Goal: Task Accomplishment & Management: Manage account settings

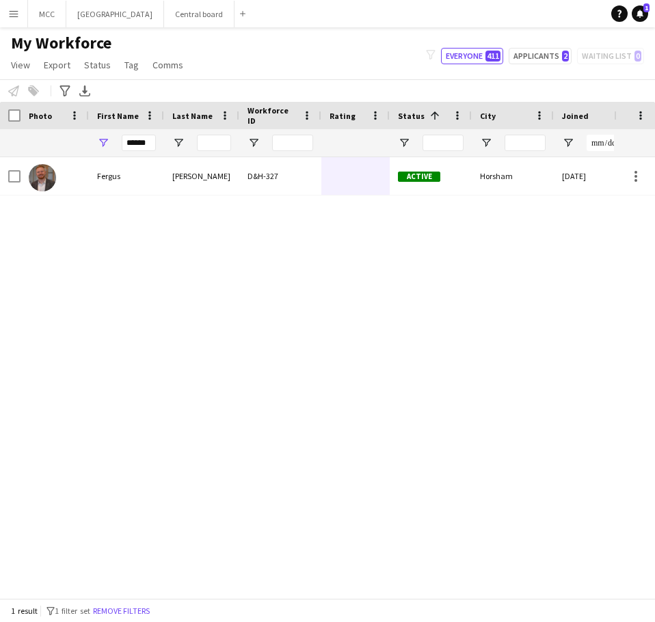
click at [21, 5] on button "Menu" at bounding box center [13, 13] width 27 height 27
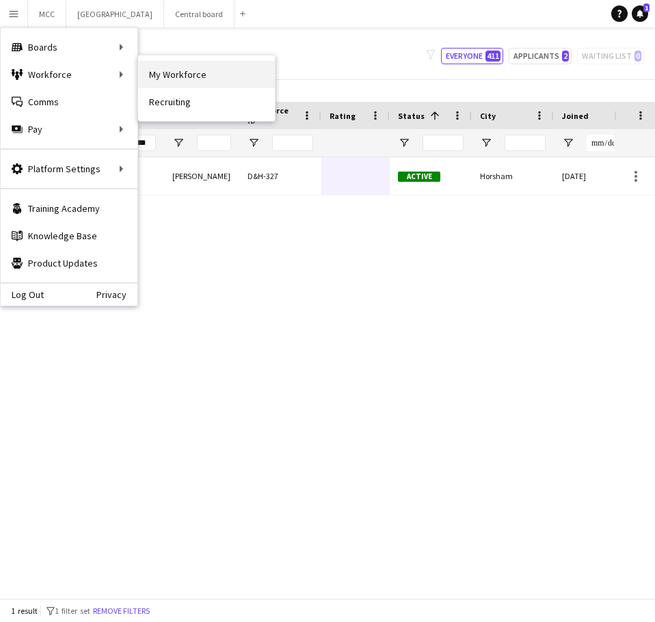
click at [169, 74] on link "My Workforce" at bounding box center [206, 74] width 137 height 27
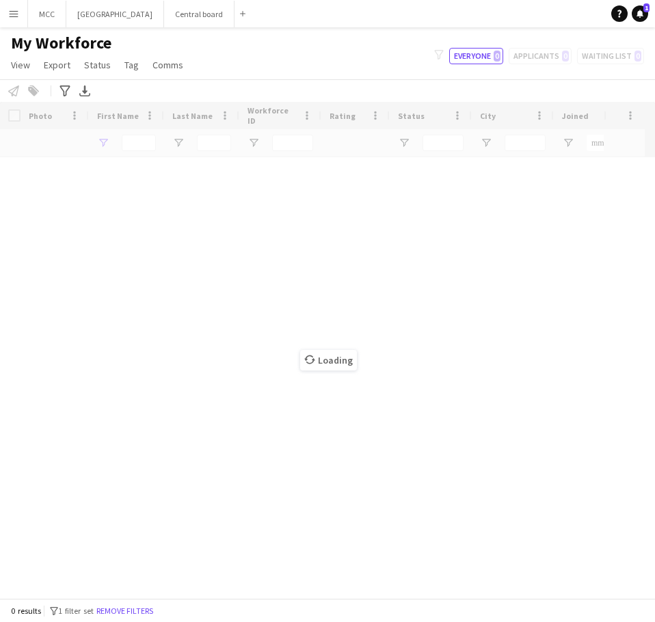
type input "******"
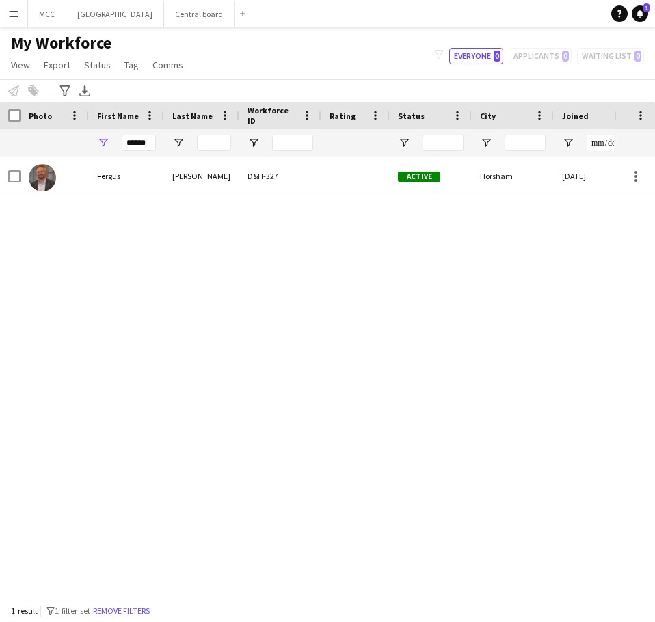
click at [10, 24] on button "Menu" at bounding box center [13, 13] width 27 height 27
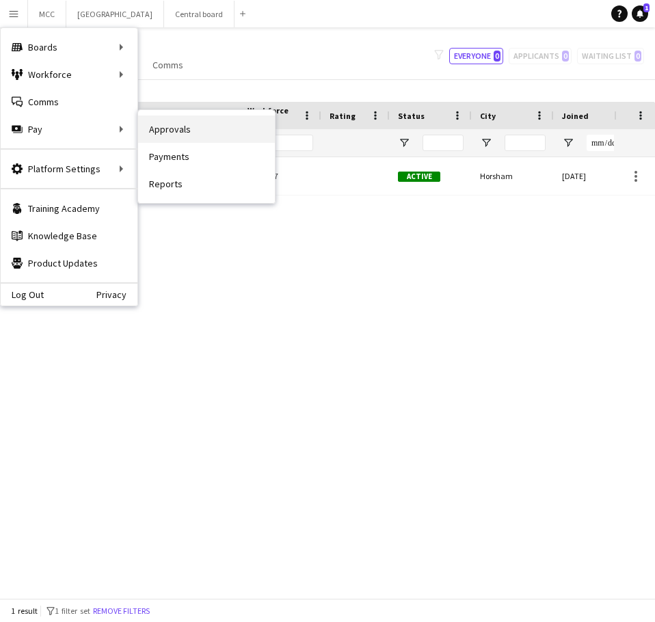
click at [170, 133] on link "Approvals" at bounding box center [206, 128] width 137 height 27
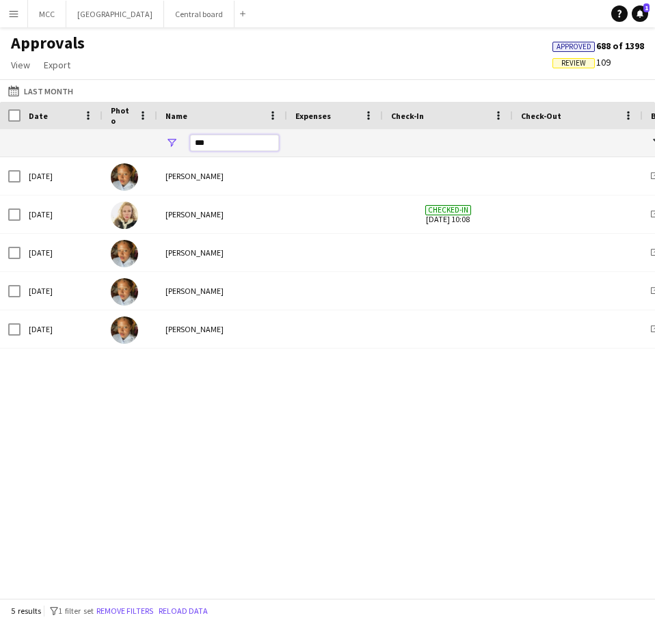
click at [243, 141] on input "***" at bounding box center [234, 143] width 89 height 16
drag, startPoint x: 243, startPoint y: 141, endPoint x: 178, endPoint y: 144, distance: 65.0
click at [178, 144] on div "***" at bounding box center [222, 142] width 130 height 27
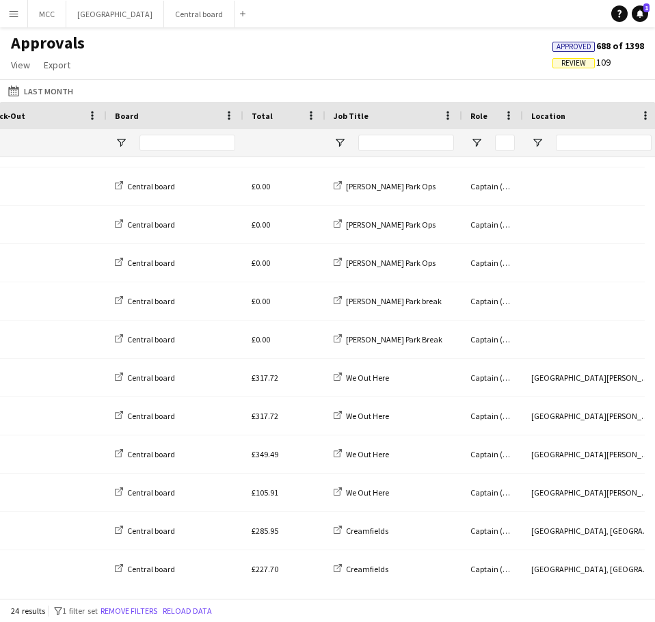
type input "******"
click at [397, 147] on input "Job Title Filter Input" at bounding box center [406, 143] width 96 height 16
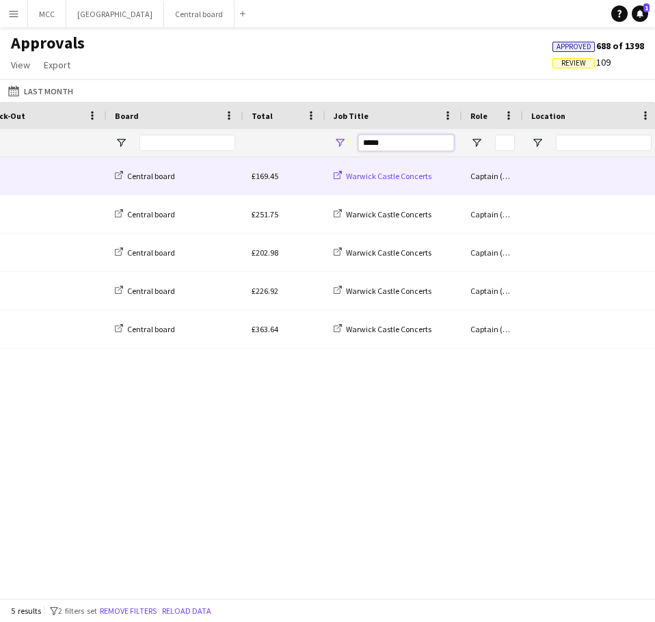
type input "*****"
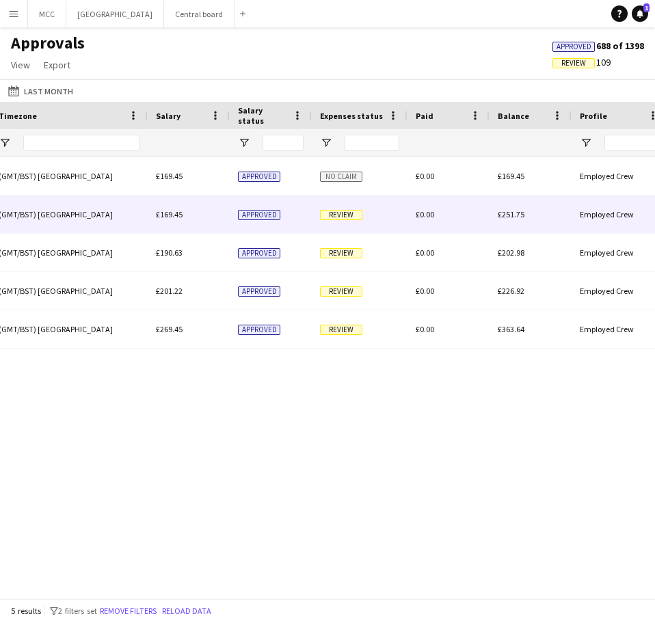
click at [358, 215] on span "Review" at bounding box center [341, 215] width 42 height 10
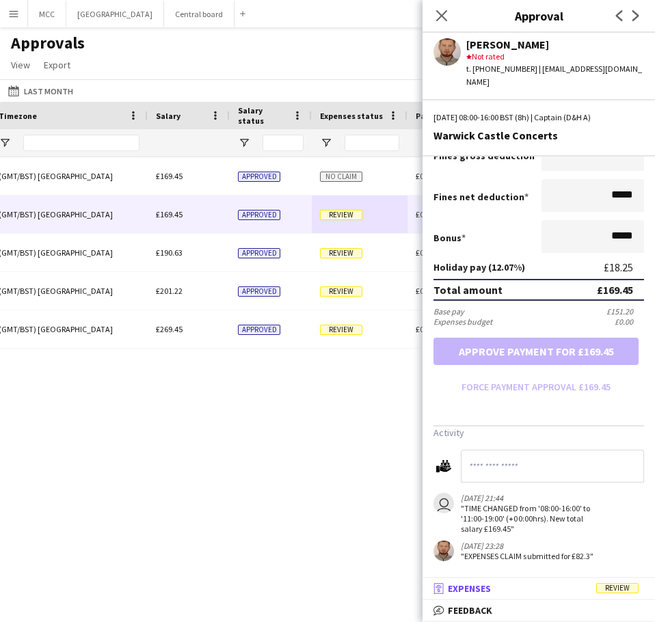
click at [562, 589] on mat-panel-title "receipt Expenses Review" at bounding box center [535, 588] width 227 height 12
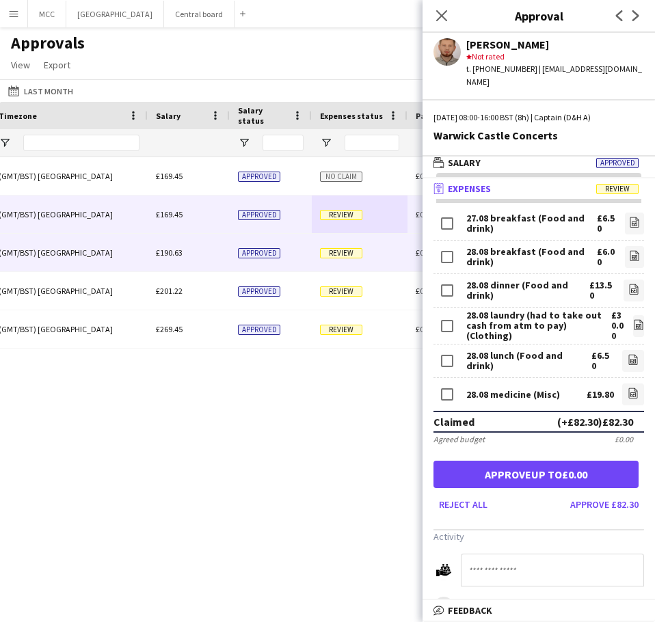
click at [351, 255] on span "Review" at bounding box center [341, 253] width 42 height 10
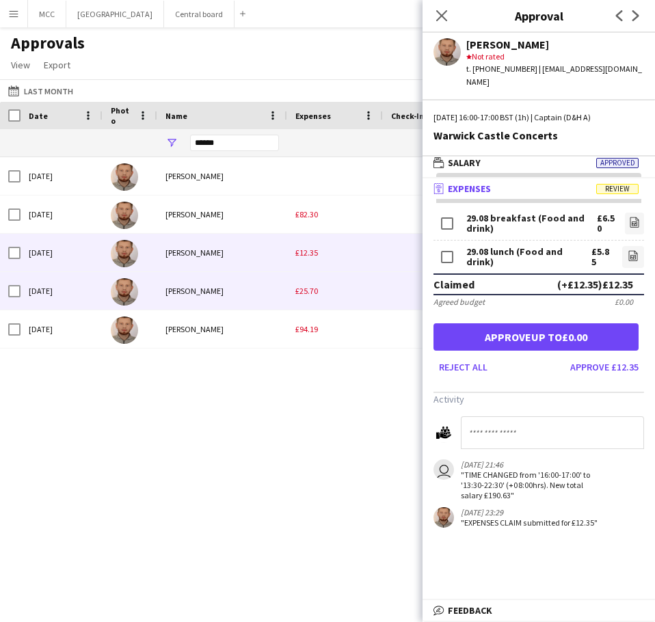
click at [298, 297] on div "£25.70" at bounding box center [335, 291] width 96 height 38
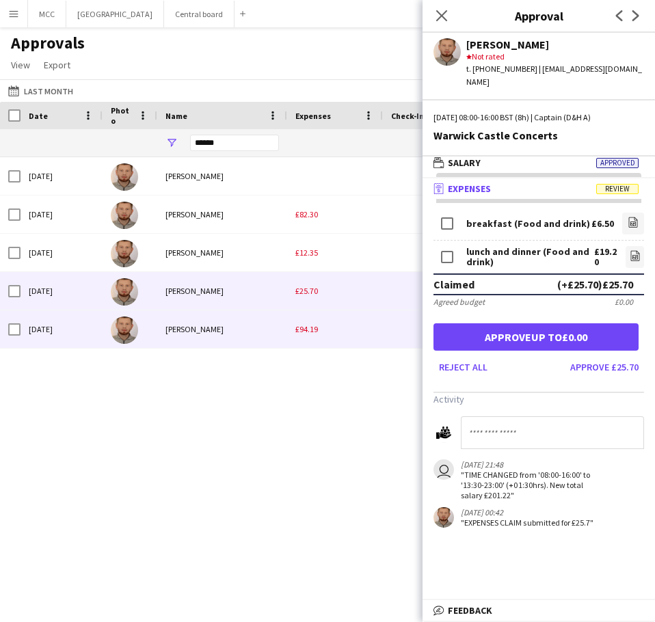
click at [294, 328] on div "£94.19" at bounding box center [335, 329] width 96 height 38
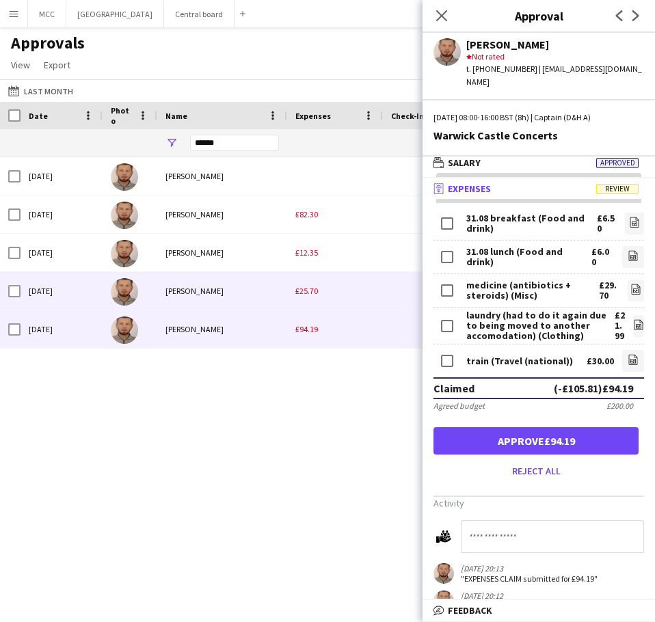
click at [285, 304] on div "[PERSON_NAME]" at bounding box center [222, 291] width 130 height 38
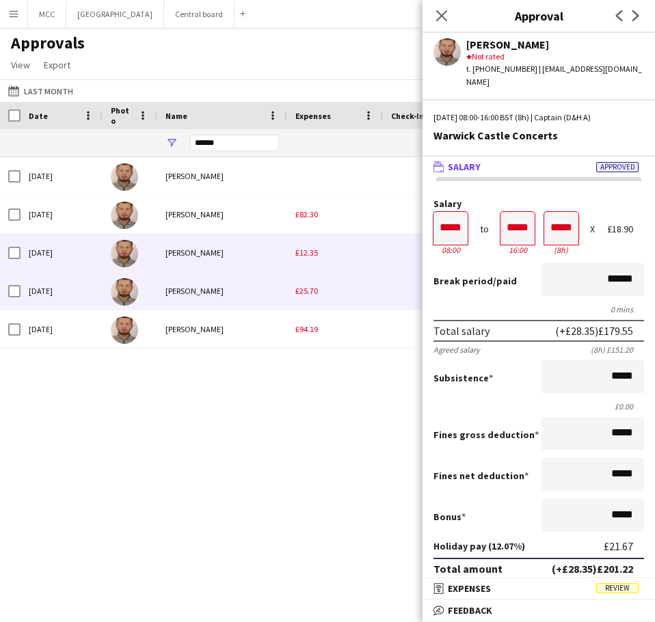
click at [314, 250] on span "£12.35" at bounding box center [306, 252] width 23 height 10
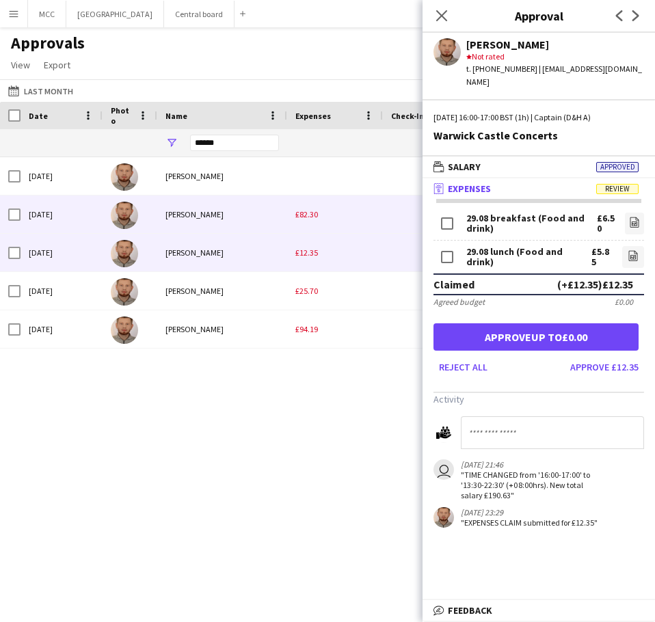
click at [322, 219] on div "£82.30" at bounding box center [335, 214] width 96 height 38
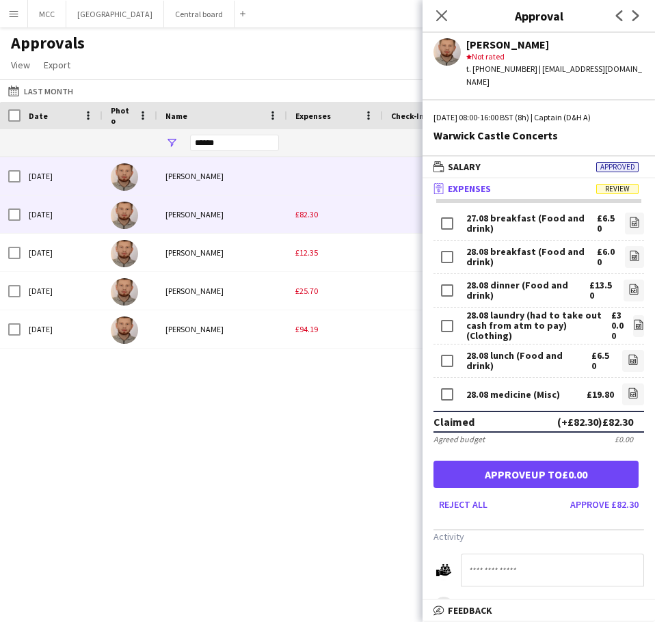
click at [315, 182] on div at bounding box center [335, 176] width 96 height 38
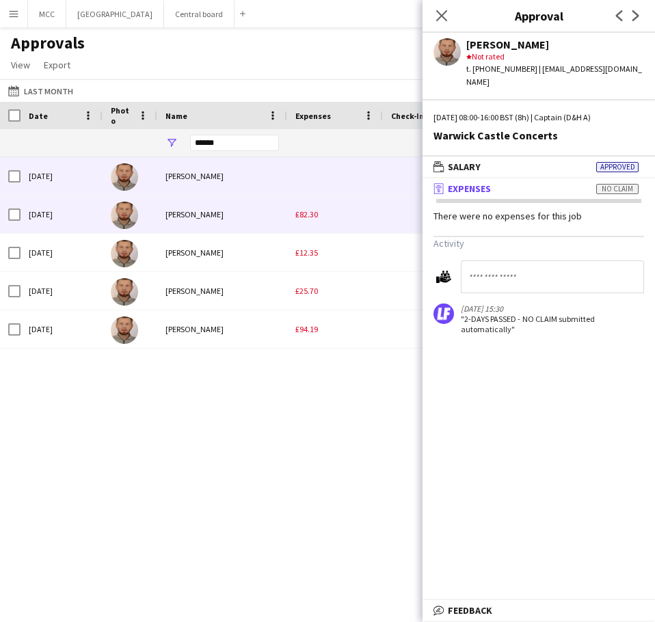
click at [312, 219] on span "£82.30" at bounding box center [306, 214] width 23 height 10
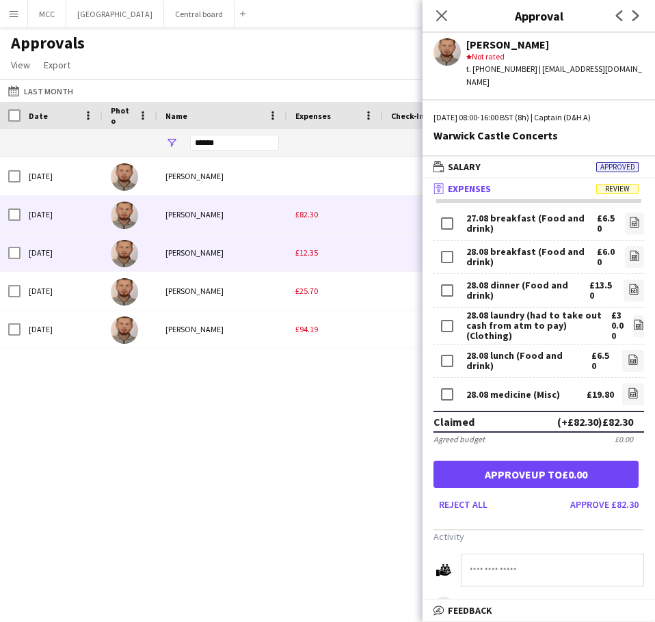
click at [318, 249] on div "£12.35" at bounding box center [335, 253] width 96 height 38
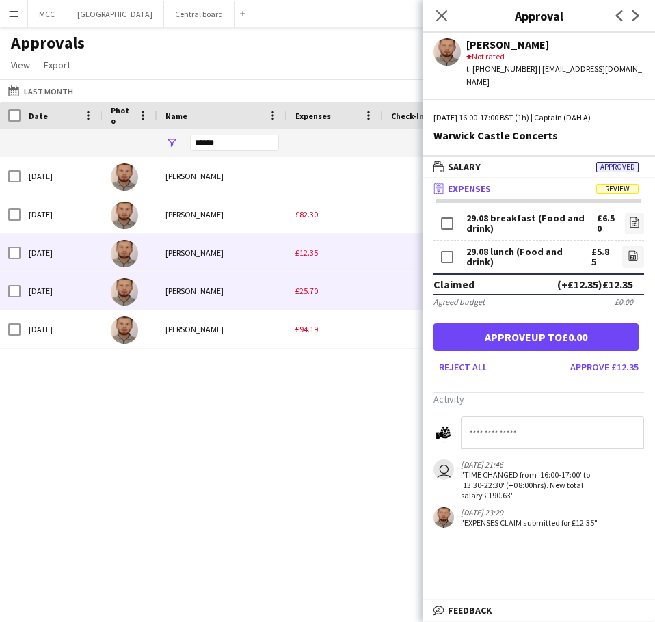
click at [325, 287] on div "£25.70" at bounding box center [335, 291] width 96 height 38
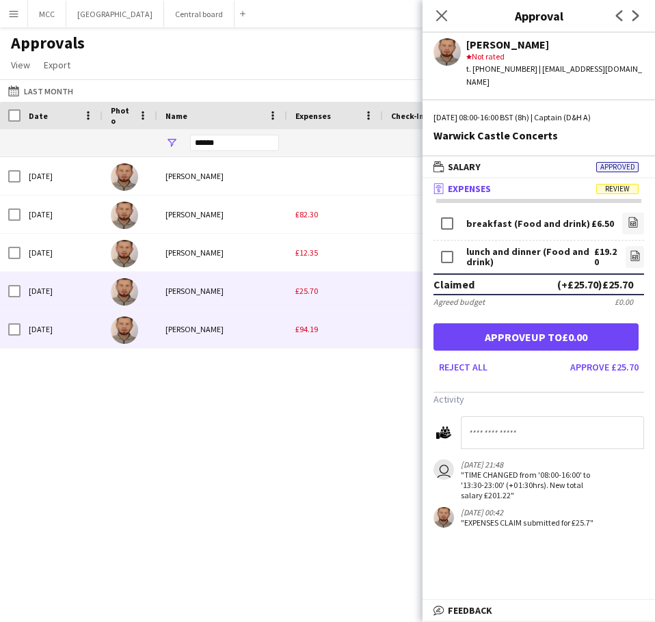
click at [325, 321] on div "£94.19" at bounding box center [335, 329] width 96 height 38
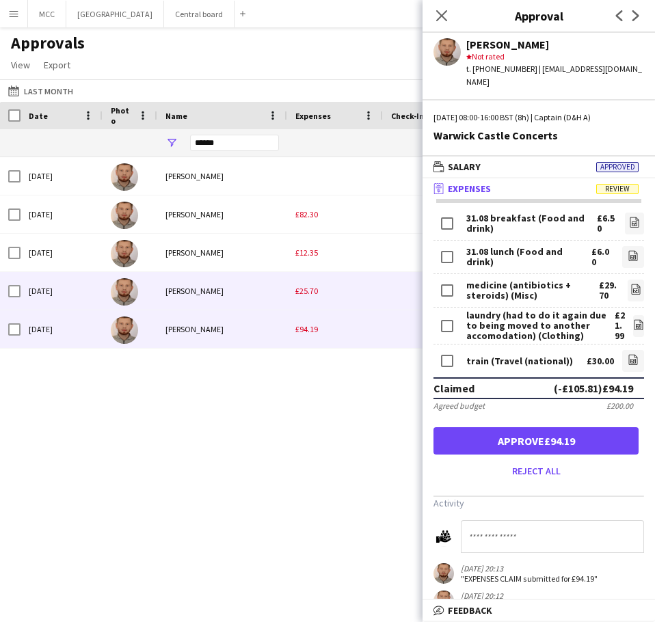
click at [312, 299] on div "£25.70" at bounding box center [335, 291] width 96 height 38
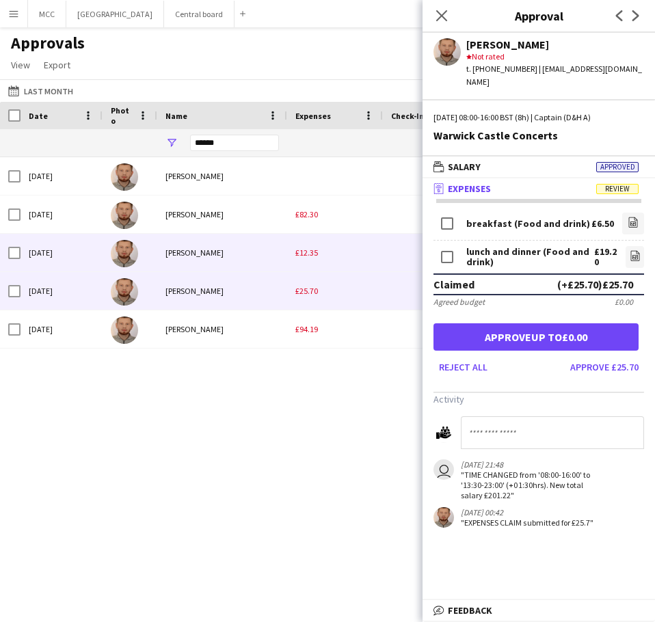
click at [314, 251] on span "£12.35" at bounding box center [306, 252] width 23 height 10
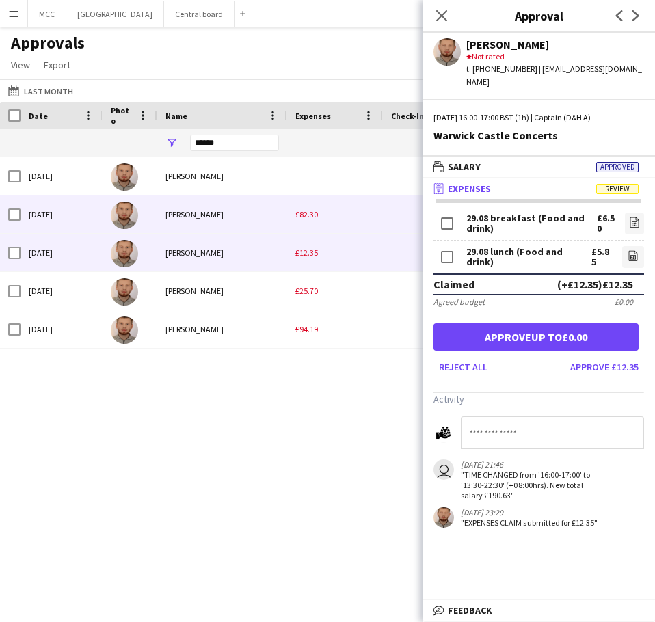
click at [318, 220] on div "£82.30" at bounding box center [335, 214] width 96 height 38
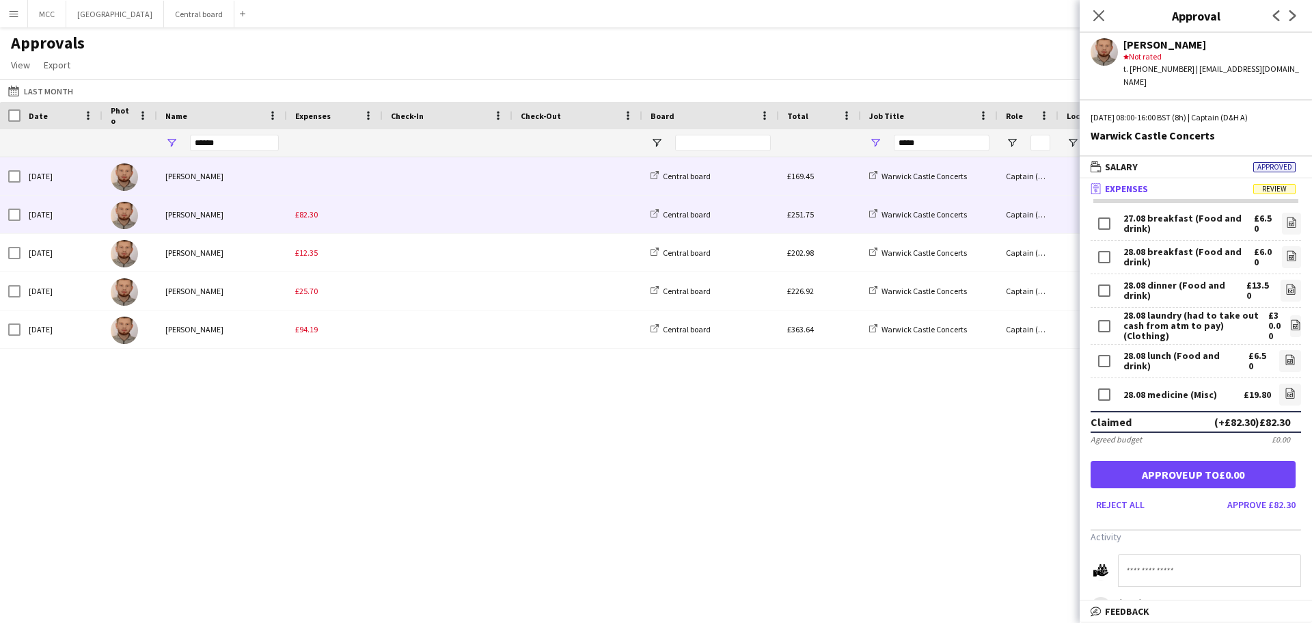
click at [159, 176] on div "[PERSON_NAME]" at bounding box center [222, 176] width 130 height 38
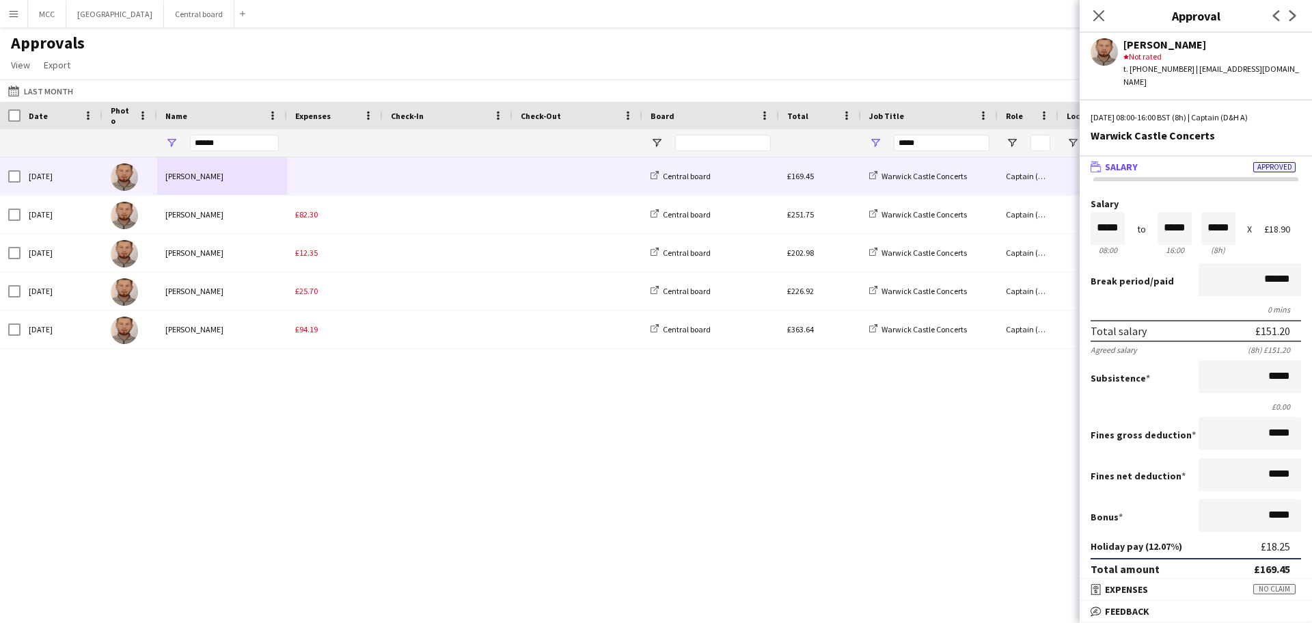
click at [26, 119] on div "Date" at bounding box center [62, 115] width 82 height 27
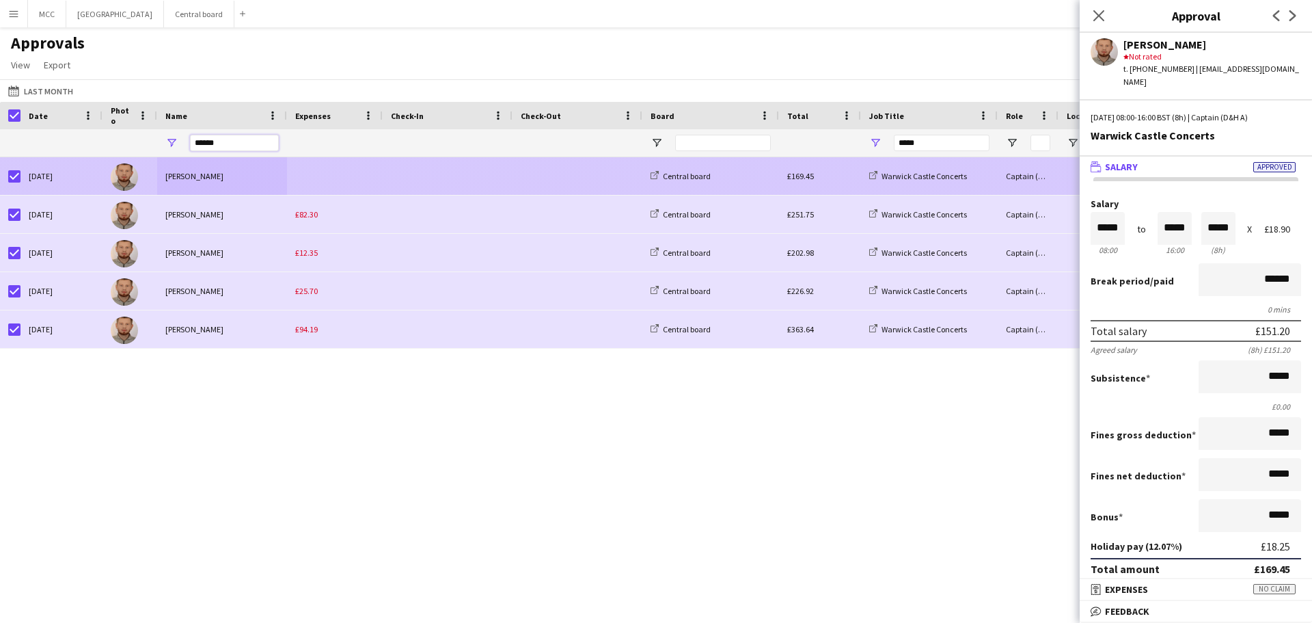
click at [241, 141] on input "******" at bounding box center [234, 143] width 89 height 16
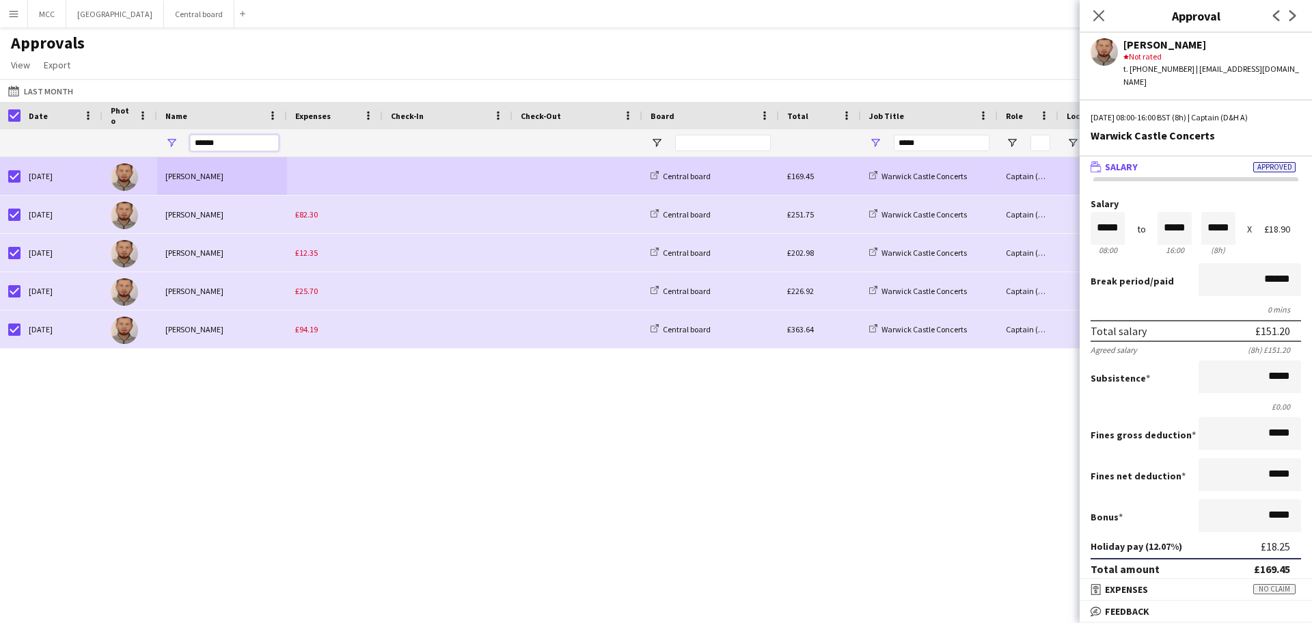
click at [163, 142] on div "******" at bounding box center [222, 142] width 130 height 27
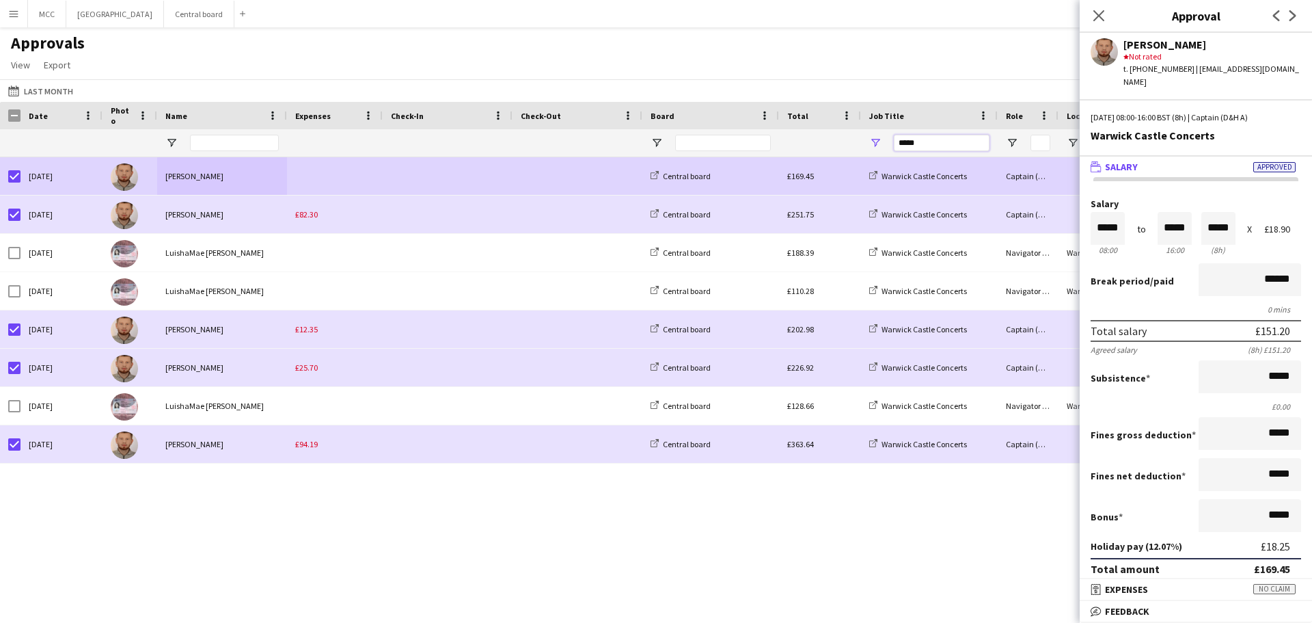
drag, startPoint x: 933, startPoint y: 146, endPoint x: 835, endPoint y: 157, distance: 98.3
click at [654, 157] on div "Total Board Check-Out Name" at bounding box center [656, 350] width 1312 height 497
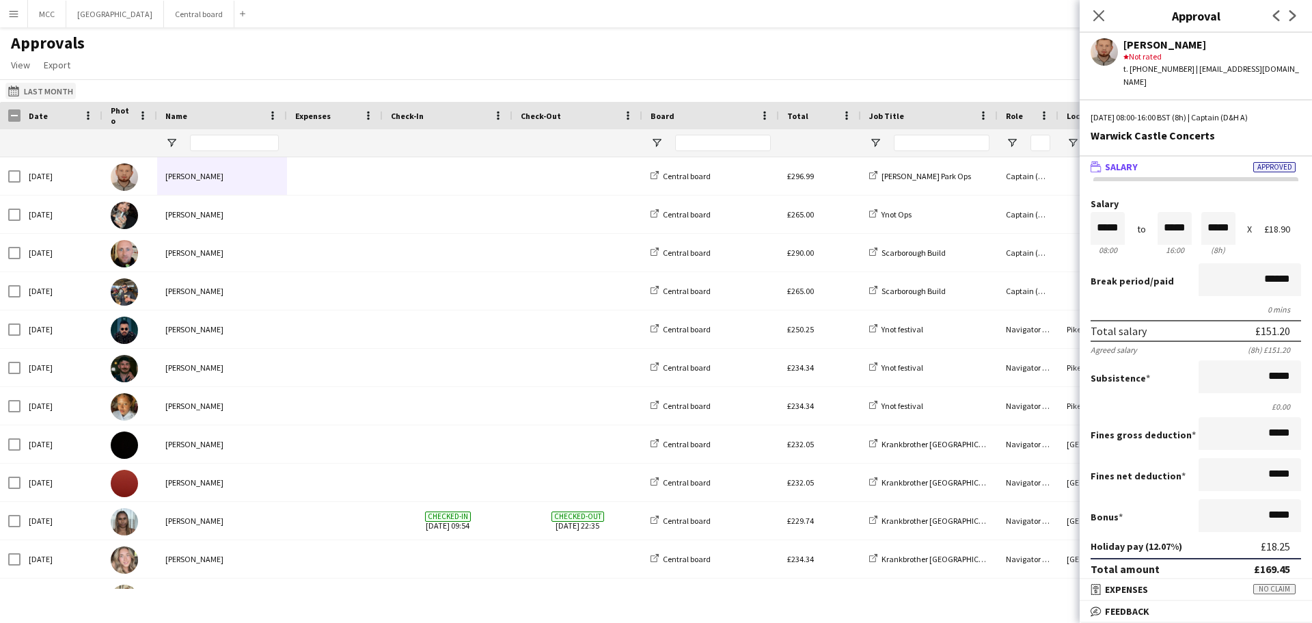
click at [48, 96] on button "Last Month Last Month" at bounding box center [40, 91] width 70 height 16
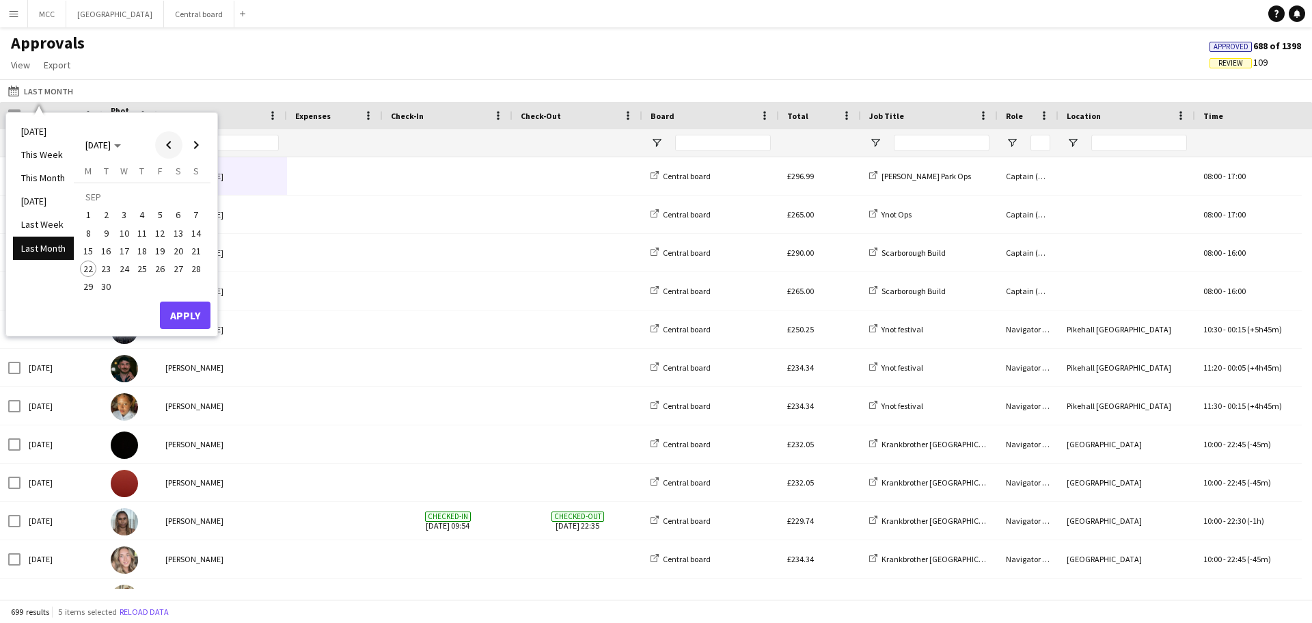
click at [163, 146] on span "Previous month" at bounding box center [168, 144] width 27 height 27
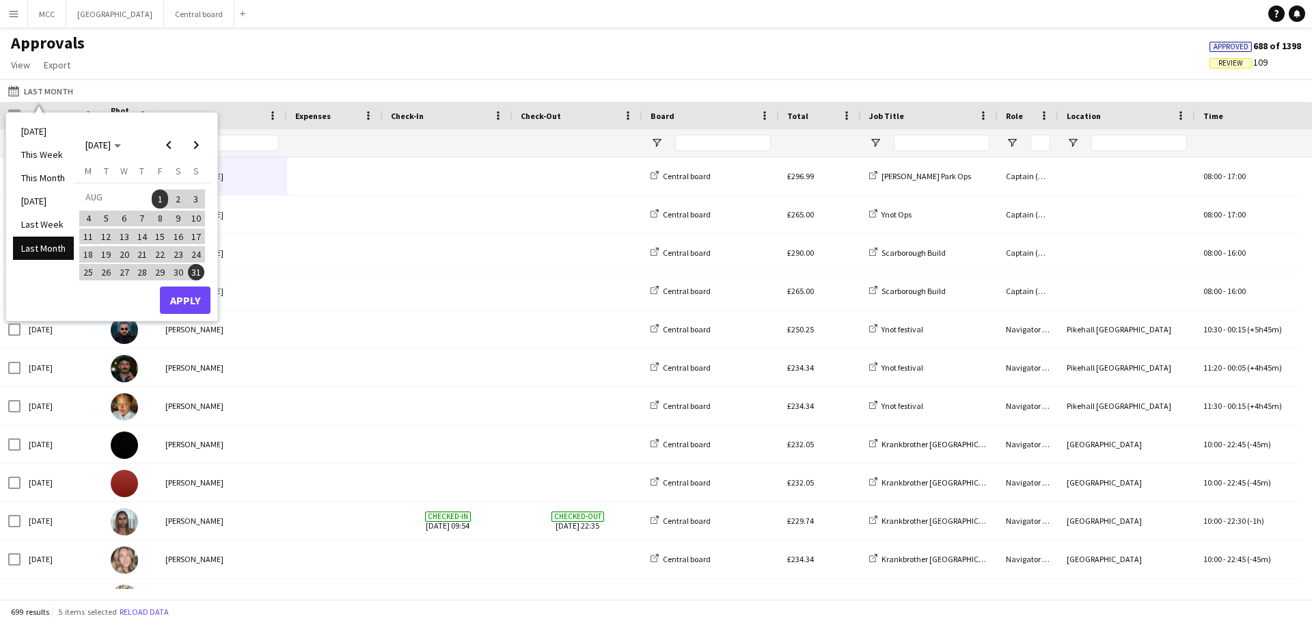
click at [102, 254] on span "19" at bounding box center [106, 254] width 16 height 16
click at [91, 274] on span "25" at bounding box center [88, 272] width 16 height 16
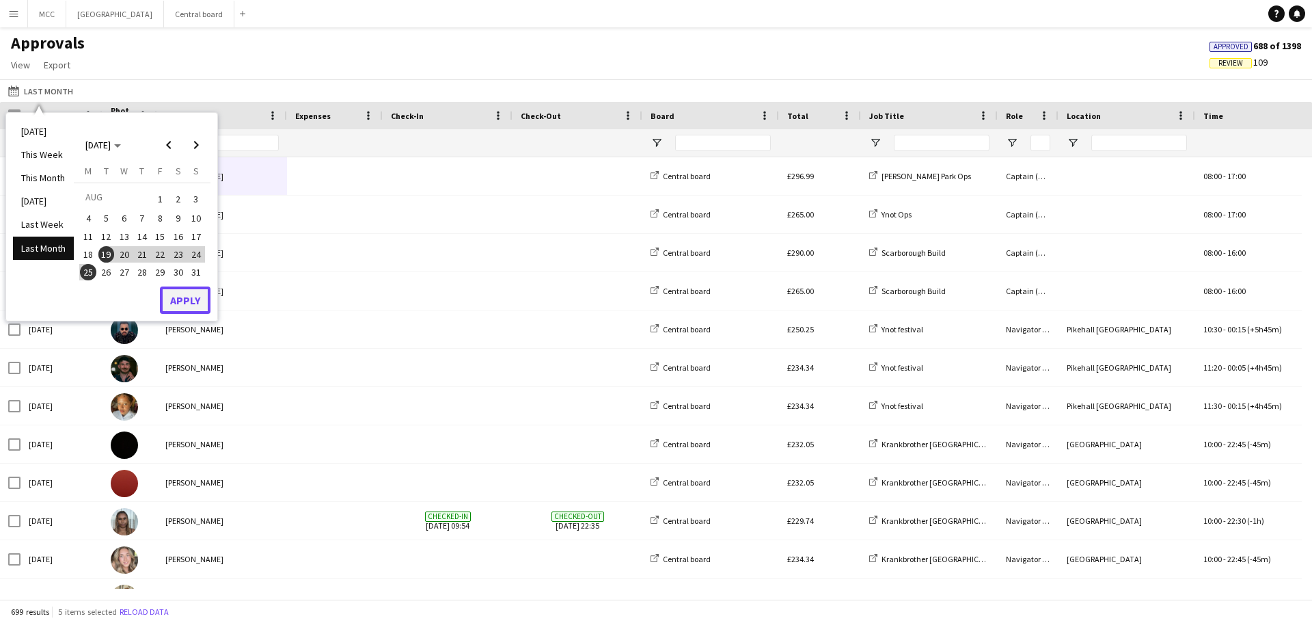
click at [189, 302] on button "Apply" at bounding box center [185, 299] width 51 height 27
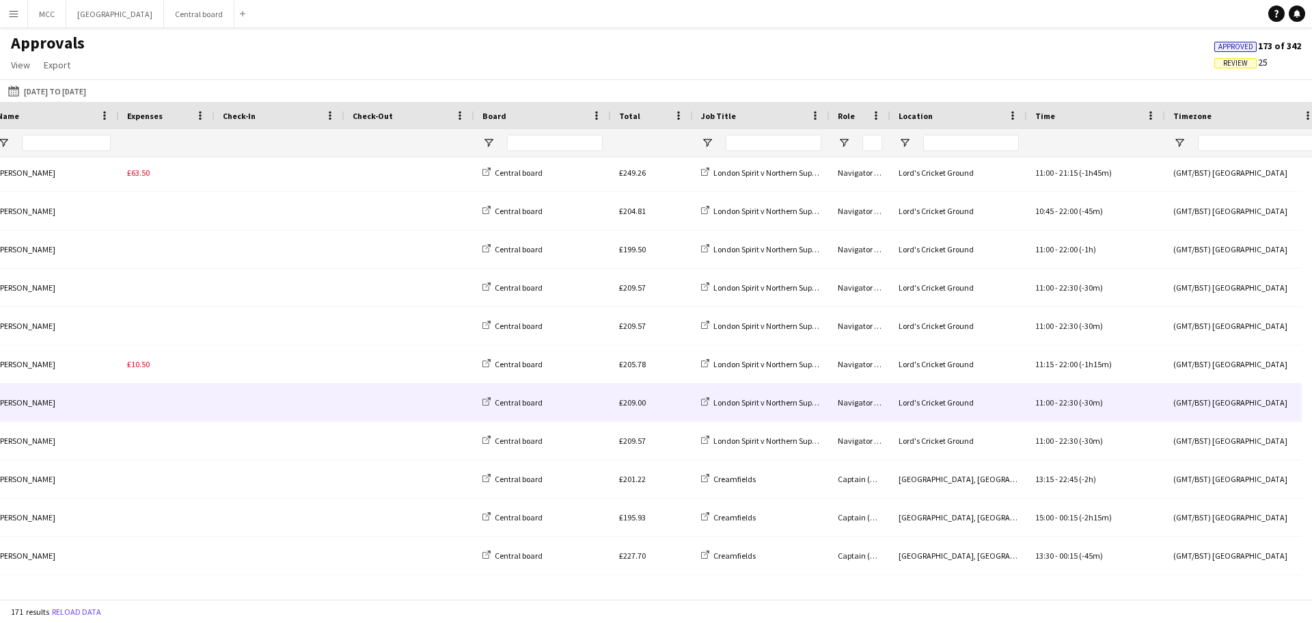
scroll to position [0, 207]
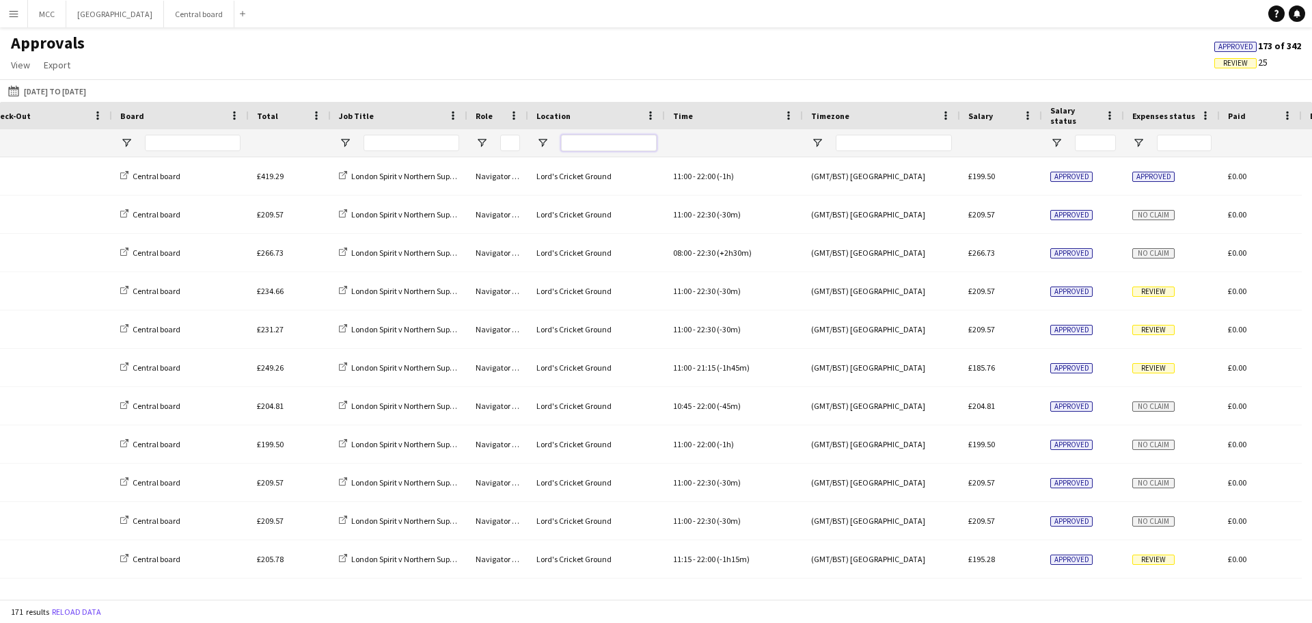
click at [608, 144] on input "Location Filter Input" at bounding box center [609, 143] width 96 height 16
type input "*****"
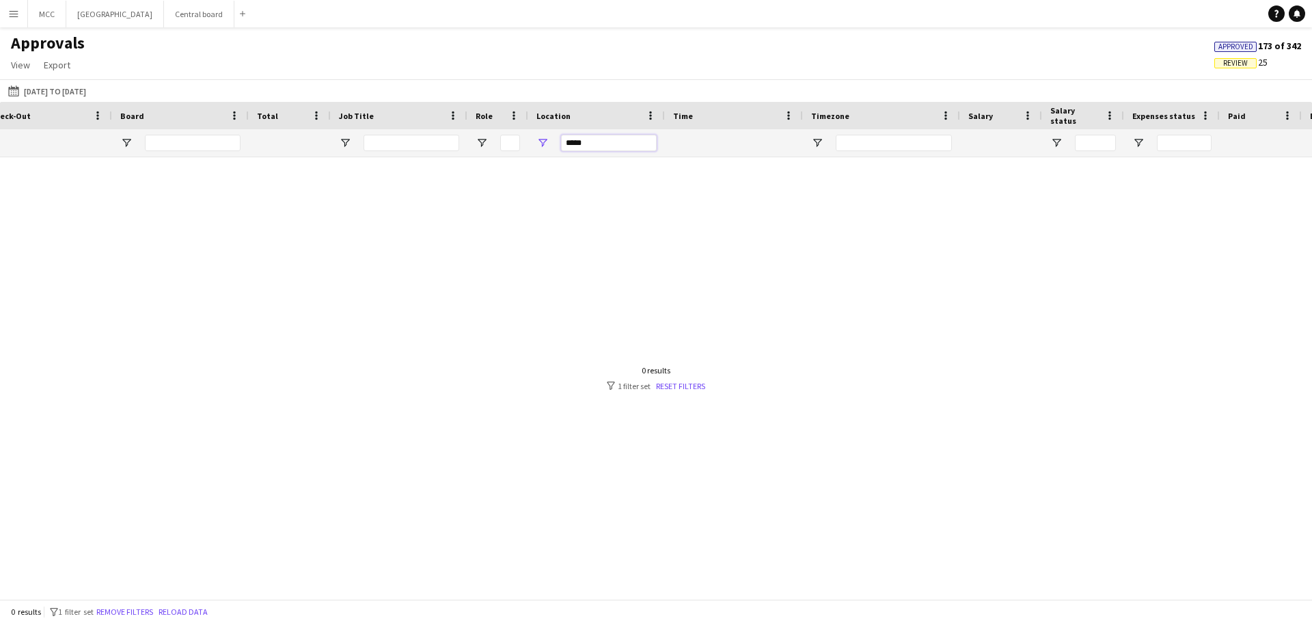
drag, startPoint x: 608, startPoint y: 144, endPoint x: 543, endPoint y: 154, distance: 66.4
click at [543, 154] on div "*****" at bounding box center [596, 142] width 137 height 27
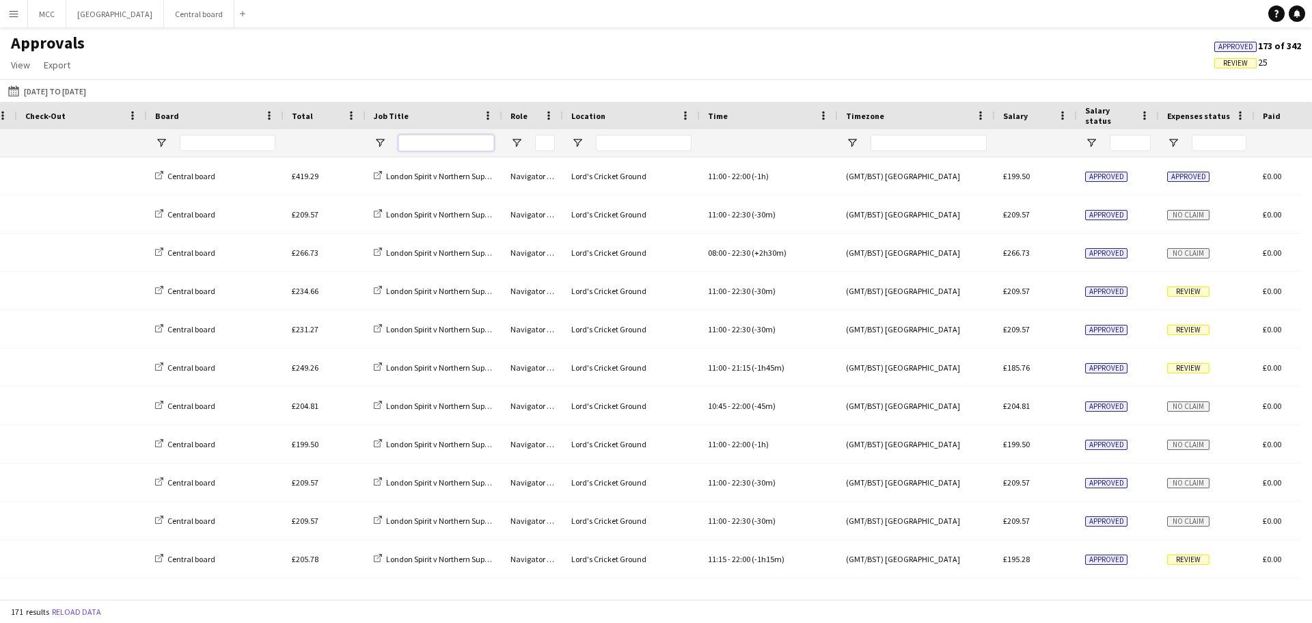
click at [452, 147] on input "Job Title Filter Input" at bounding box center [446, 143] width 96 height 16
click at [452, 147] on input "*" at bounding box center [446, 143] width 96 height 16
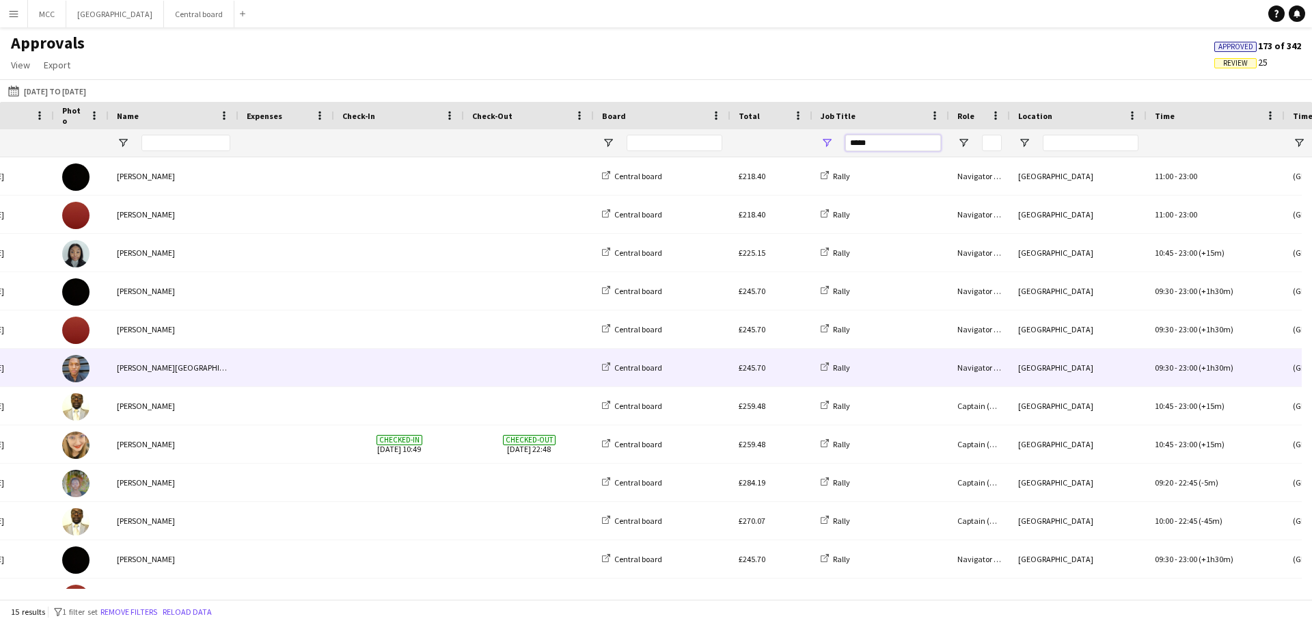
scroll to position [0, 68]
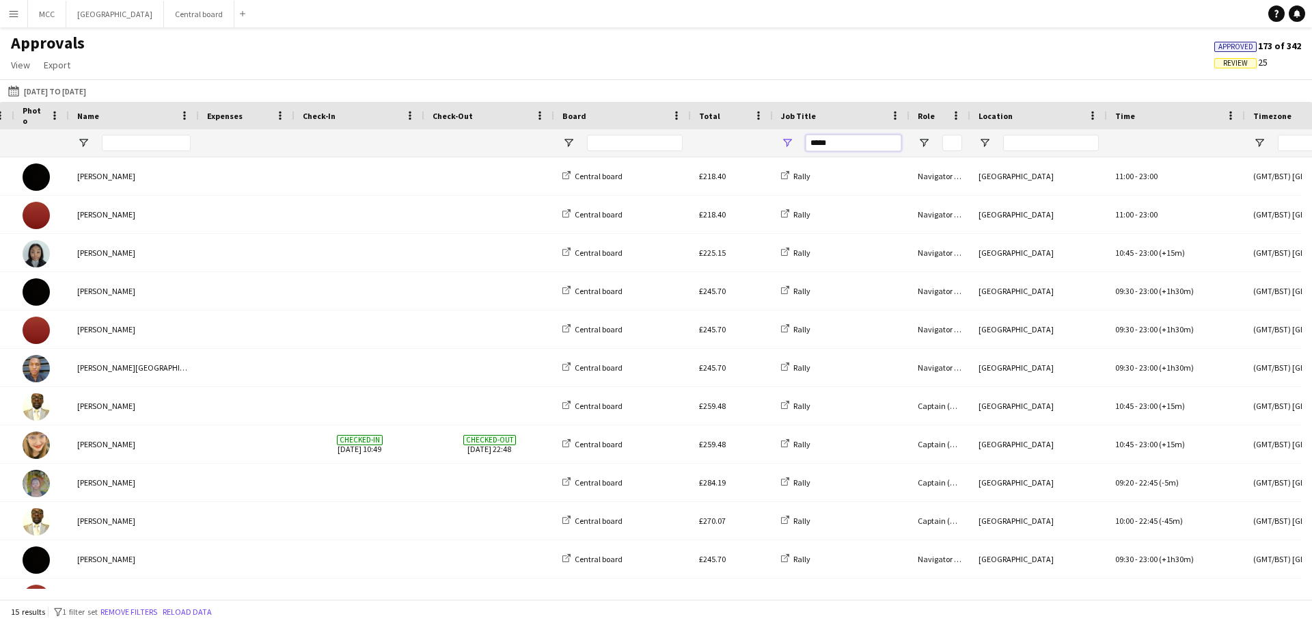
drag, startPoint x: 861, startPoint y: 141, endPoint x: 769, endPoint y: 148, distance: 92.5
click at [654, 148] on div "*****" at bounding box center [1135, 142] width 2447 height 27
type input "*******"
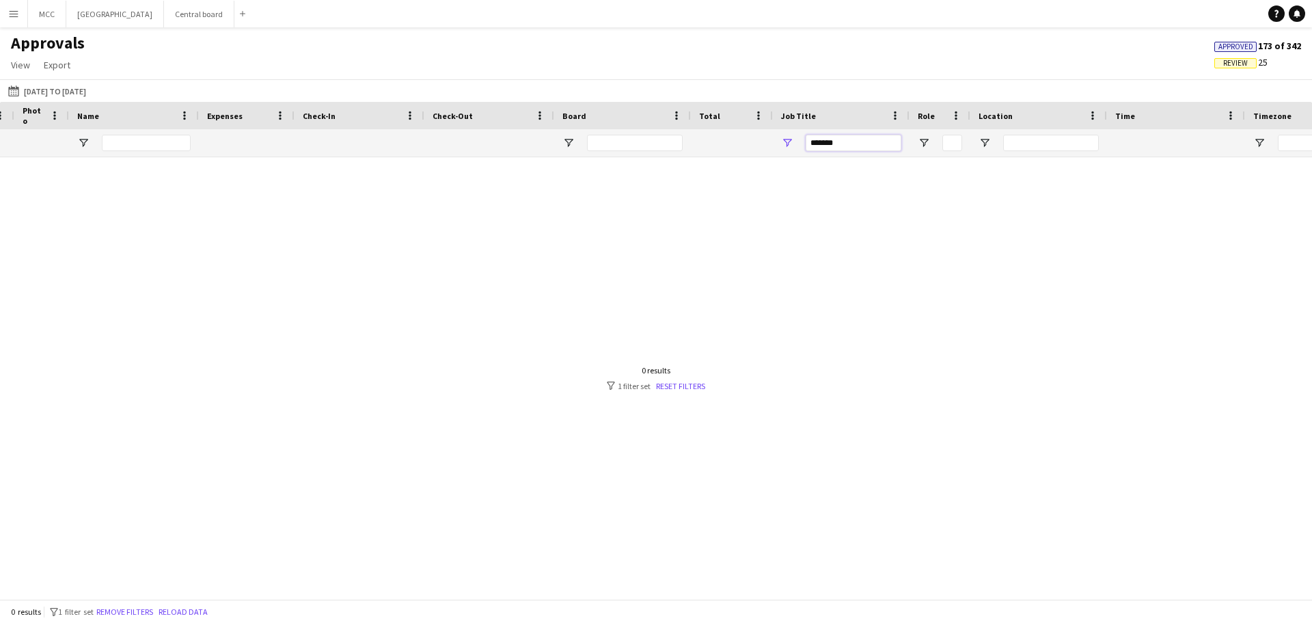
scroll to position [0, 0]
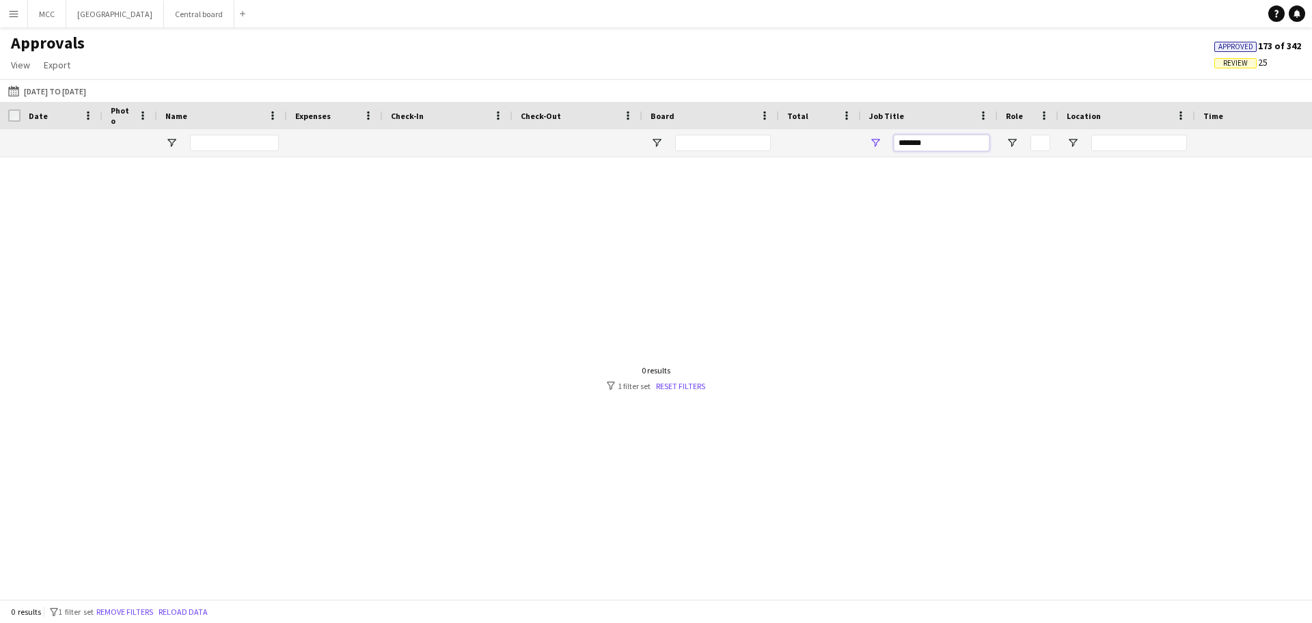
drag, startPoint x: 935, startPoint y: 141, endPoint x: 841, endPoint y: 159, distance: 95.3
click at [654, 159] on div "Check-In Check-Out Board" at bounding box center [656, 350] width 1312 height 497
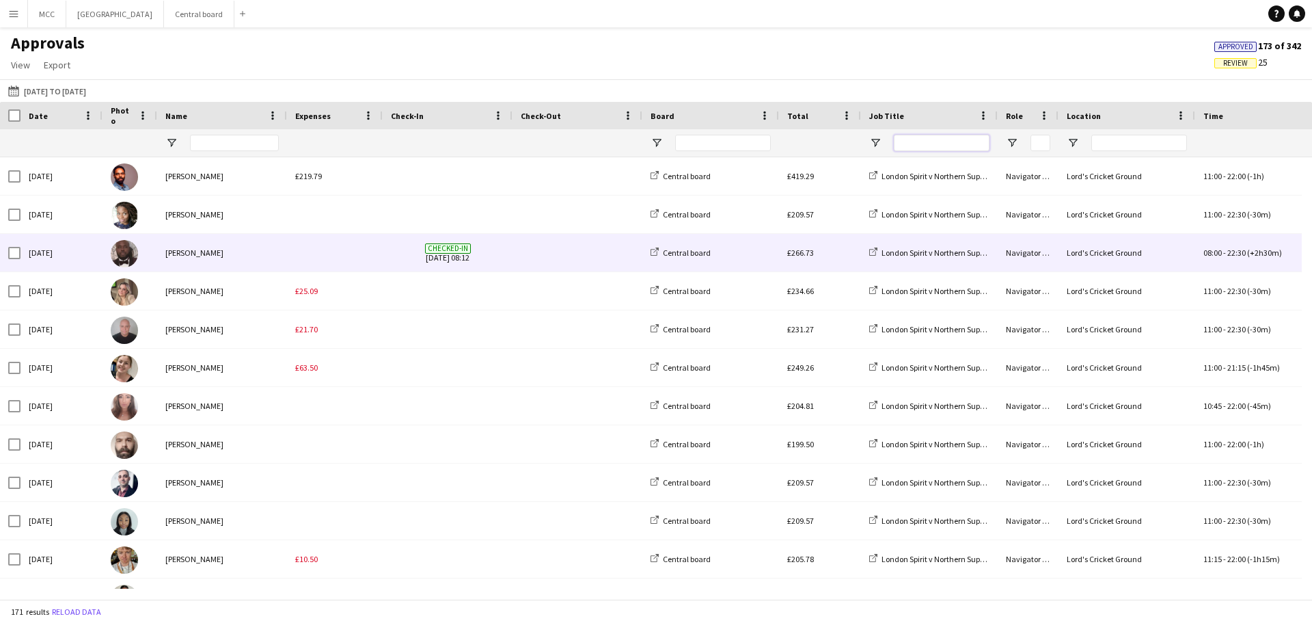
scroll to position [0, 2]
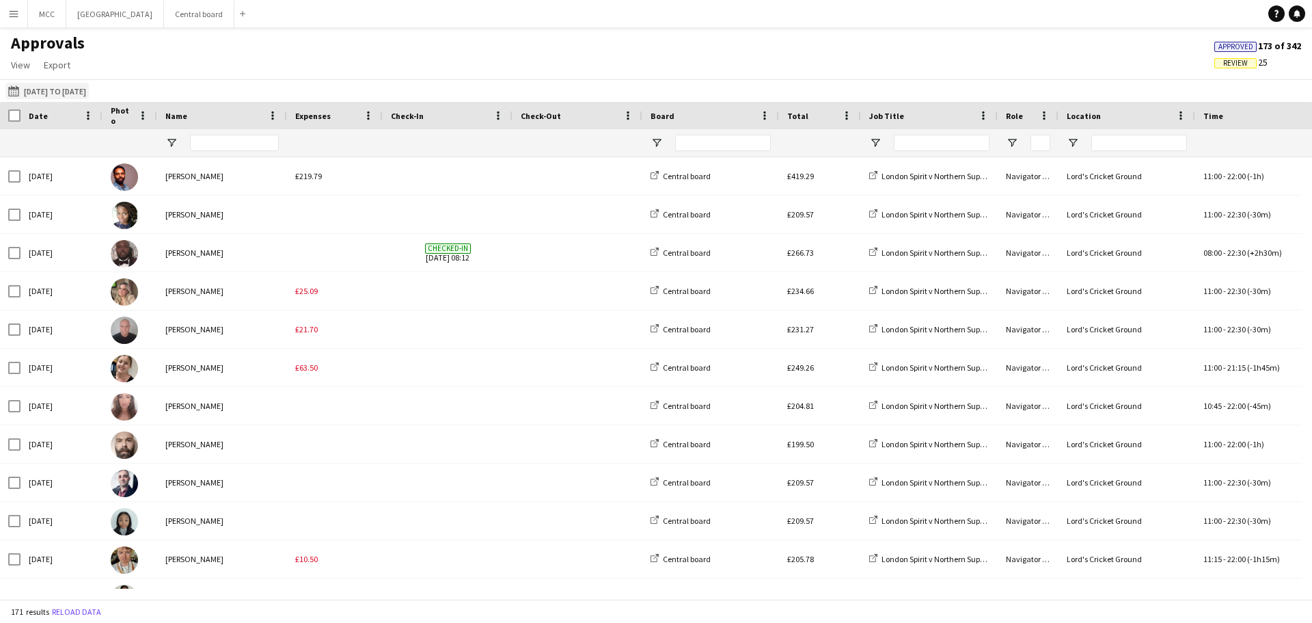
click at [87, 94] on button "[DATE] to [DATE] [DATE] to [DATE]" at bounding box center [46, 91] width 83 height 16
click at [0, 0] on th at bounding box center [0, 0] width 0 height 0
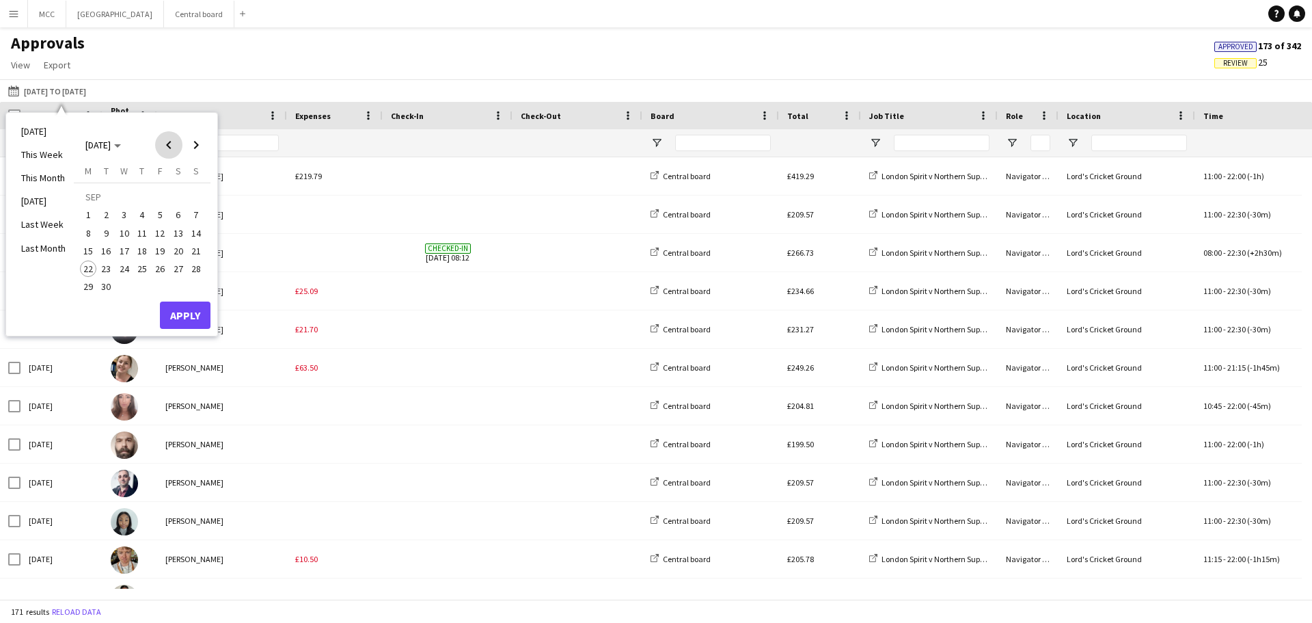
click at [165, 142] on span "Previous month" at bounding box center [168, 144] width 27 height 27
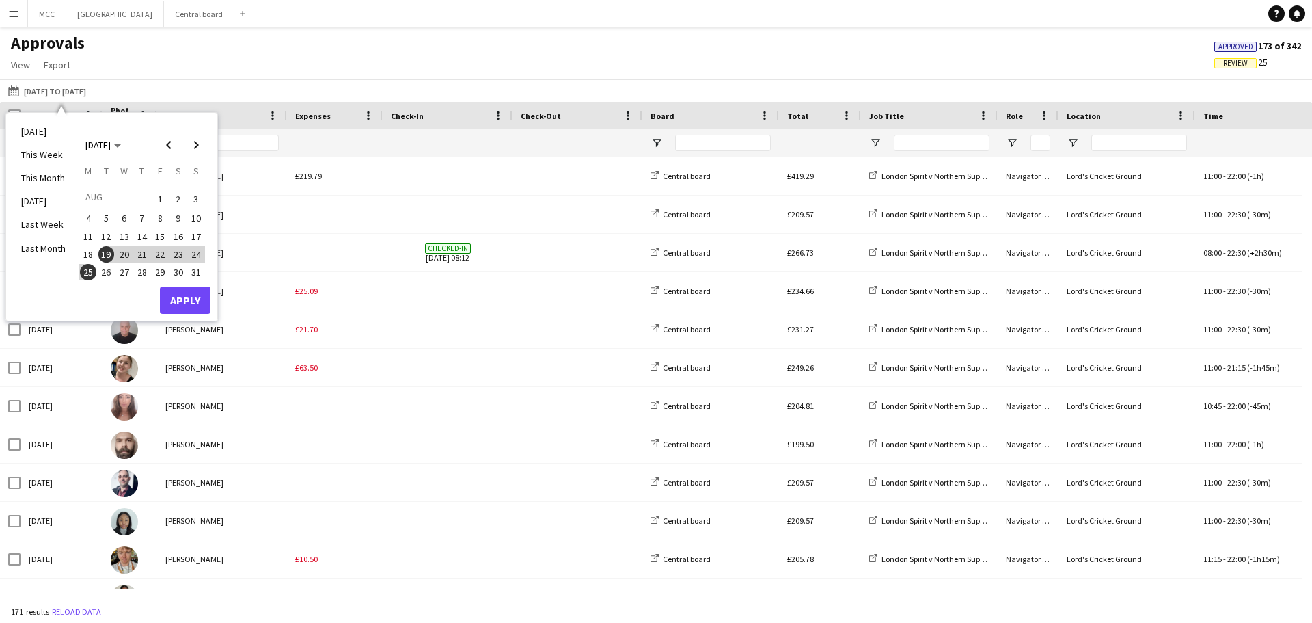
click at [156, 202] on span "1" at bounding box center [160, 198] width 16 height 19
click at [199, 275] on span "31" at bounding box center [196, 272] width 16 height 16
click at [198, 273] on span "31" at bounding box center [196, 272] width 16 height 16
click at [139, 239] on span "14" at bounding box center [142, 236] width 16 height 16
click at [199, 240] on span "17" at bounding box center [196, 236] width 16 height 16
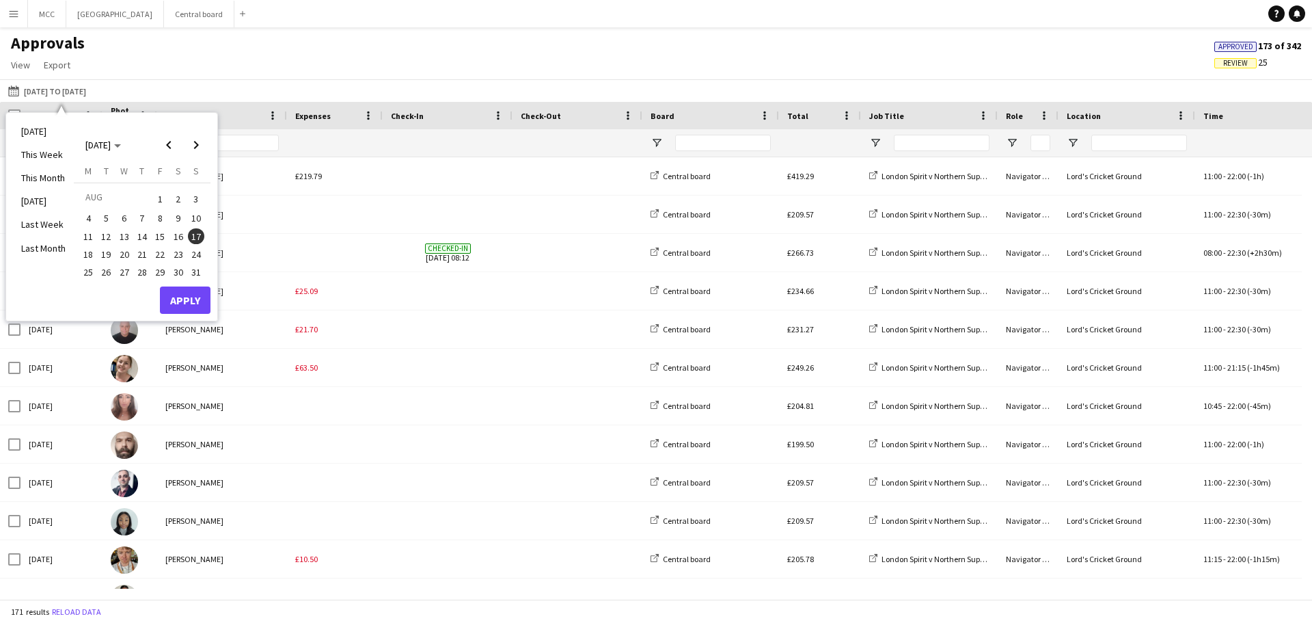
click at [154, 230] on span "15" at bounding box center [160, 236] width 16 height 16
click at [170, 242] on button "16" at bounding box center [178, 237] width 18 height 18
click at [135, 243] on button "14" at bounding box center [142, 237] width 18 height 18
click at [192, 241] on span "17" at bounding box center [196, 236] width 16 height 16
click at [141, 241] on span "14" at bounding box center [142, 236] width 16 height 16
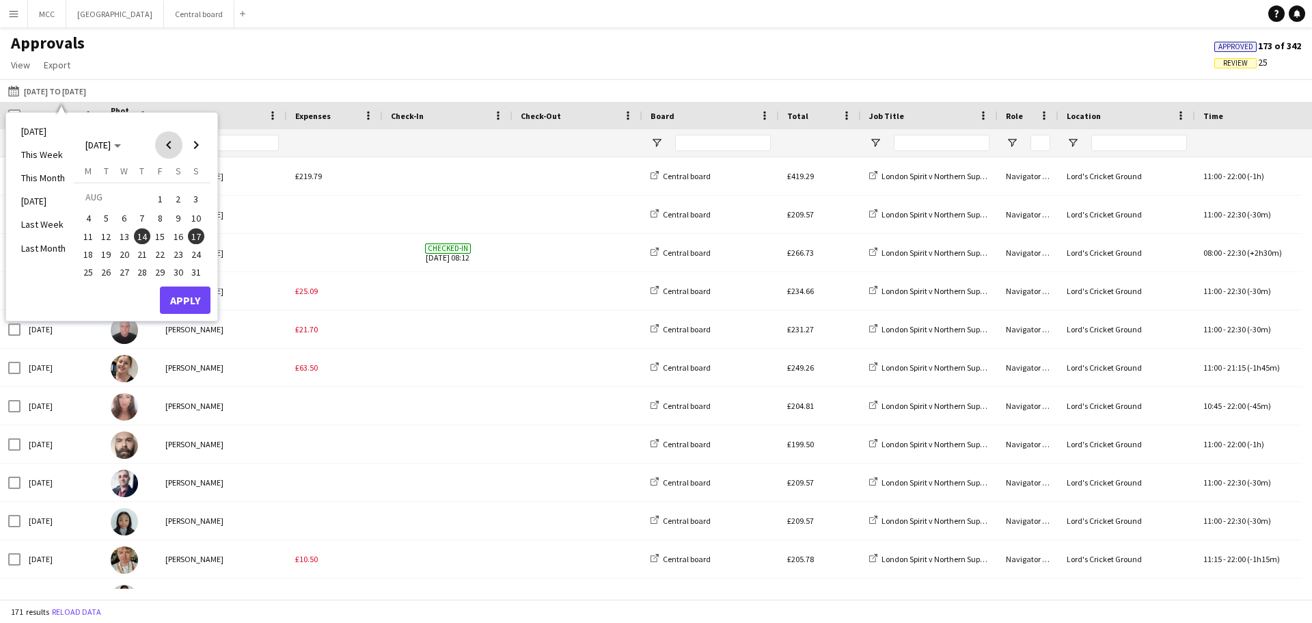
click at [171, 145] on span "Previous month" at bounding box center [168, 144] width 27 height 27
click at [199, 146] on span "Next month" at bounding box center [195, 144] width 27 height 27
click at [145, 234] on span "14" at bounding box center [142, 236] width 16 height 16
click at [195, 239] on span "17" at bounding box center [196, 236] width 16 height 16
click at [197, 297] on button "Apply" at bounding box center [185, 299] width 51 height 27
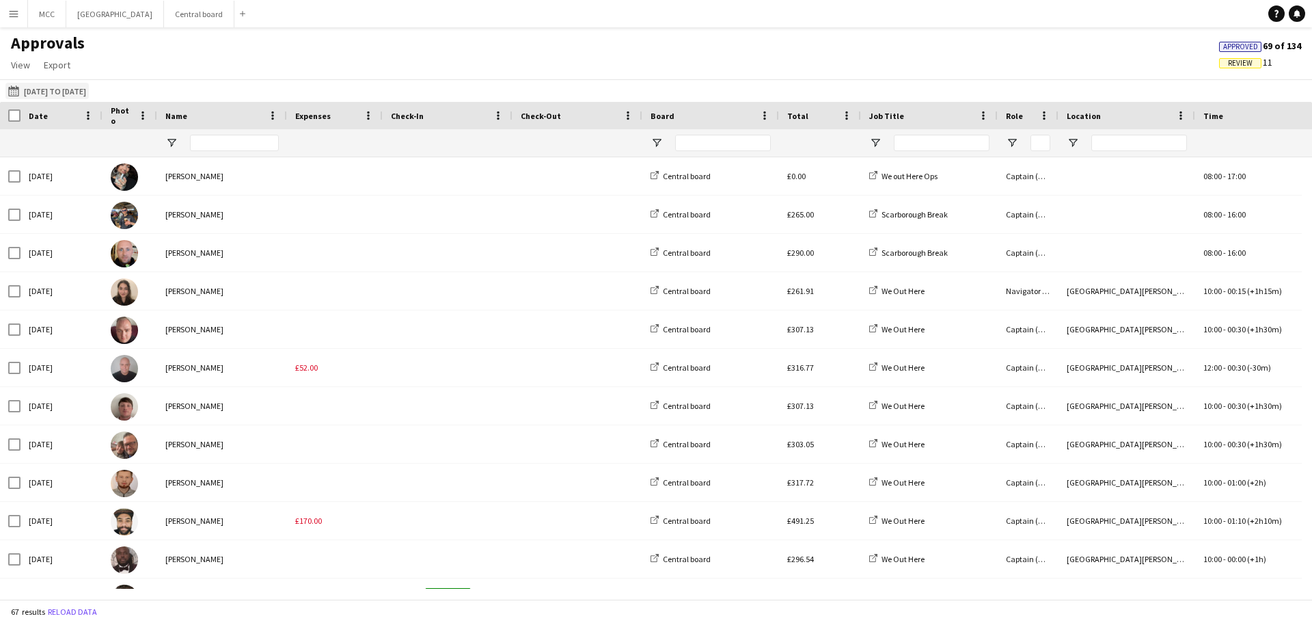
click at [89, 90] on button "[DATE] to [DATE] [DATE] to [DATE]" at bounding box center [46, 91] width 83 height 16
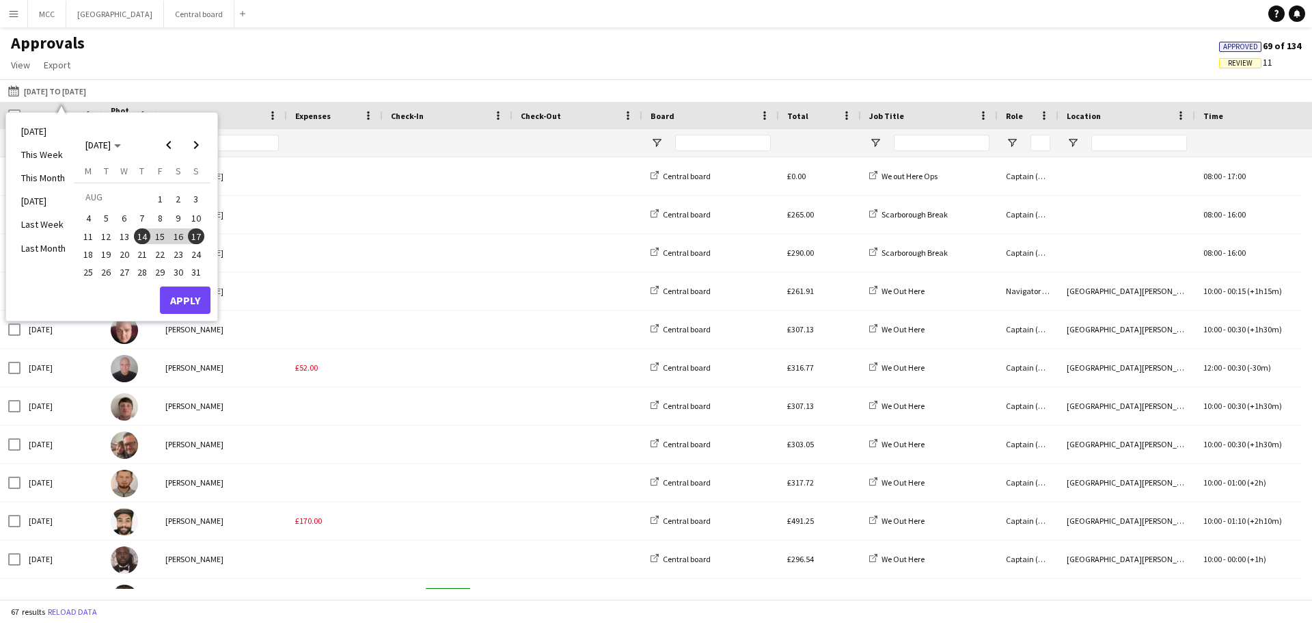
click at [138, 219] on span "7" at bounding box center [142, 218] width 16 height 16
click at [200, 224] on span "10" at bounding box center [196, 218] width 16 height 16
click at [85, 244] on button "11" at bounding box center [88, 237] width 18 height 18
click at [147, 222] on span "7" at bounding box center [142, 218] width 16 height 16
click at [90, 235] on span "11" at bounding box center [88, 236] width 16 height 16
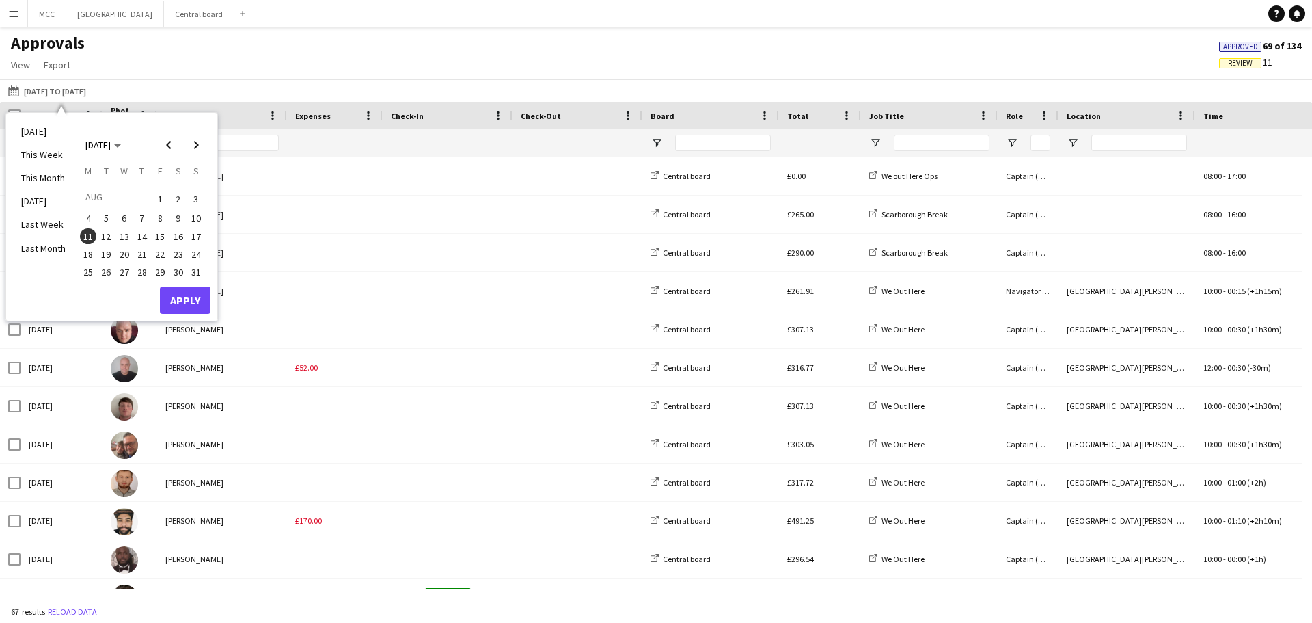
click at [146, 220] on span "7" at bounding box center [142, 218] width 16 height 16
drag, startPoint x: 146, startPoint y: 220, endPoint x: 92, endPoint y: 236, distance: 55.6
click at [92, 236] on tbody "[DATE] 2 3 4 5 6 7 8 9 10 11 12 13 14 15 16 17 18 19 20 21 22 23 24 25 26 27 28…" at bounding box center [142, 234] width 126 height 93
click at [185, 296] on button "Apply" at bounding box center [185, 299] width 51 height 27
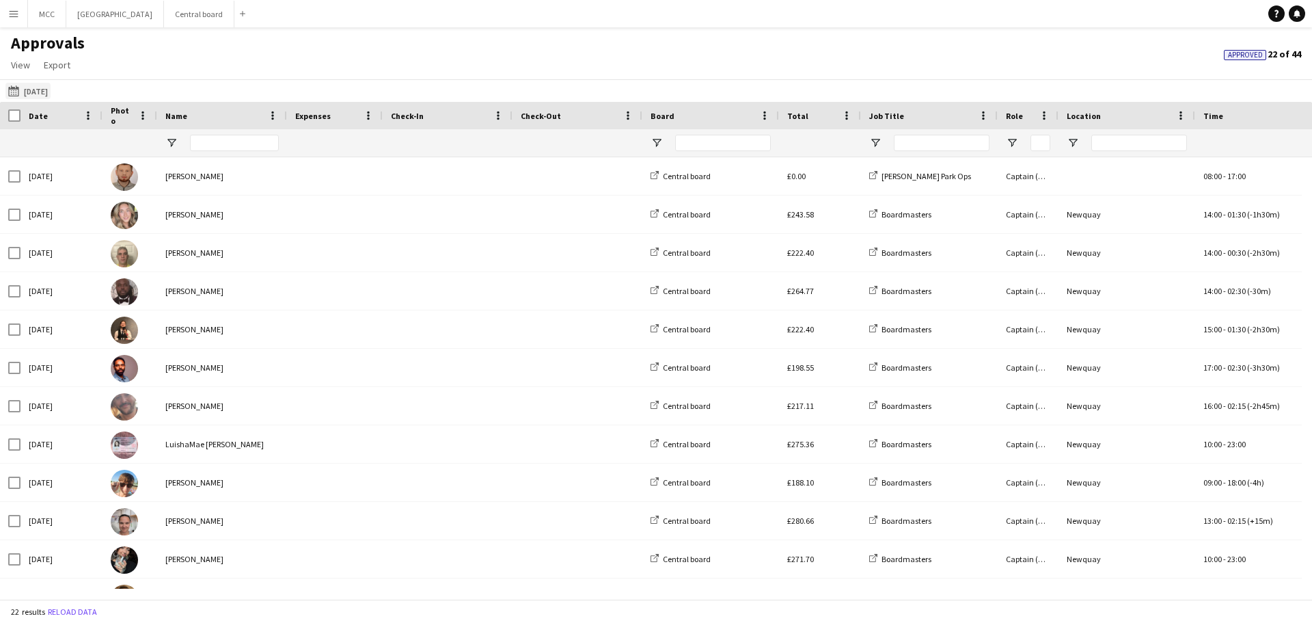
click at [40, 89] on button "[DATE] to [DATE] [DATE]" at bounding box center [27, 91] width 45 height 16
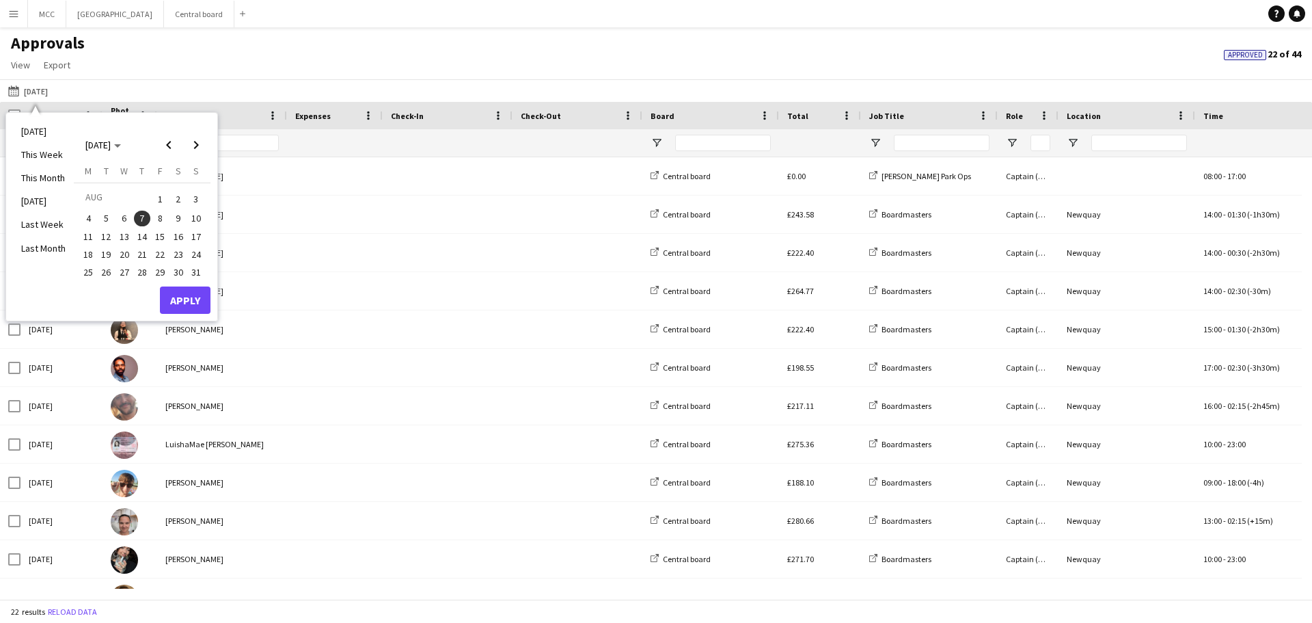
click at [161, 219] on span "8" at bounding box center [160, 218] width 16 height 16
click at [203, 217] on span "10" at bounding box center [196, 218] width 16 height 16
click at [202, 308] on button "Apply" at bounding box center [185, 299] width 51 height 27
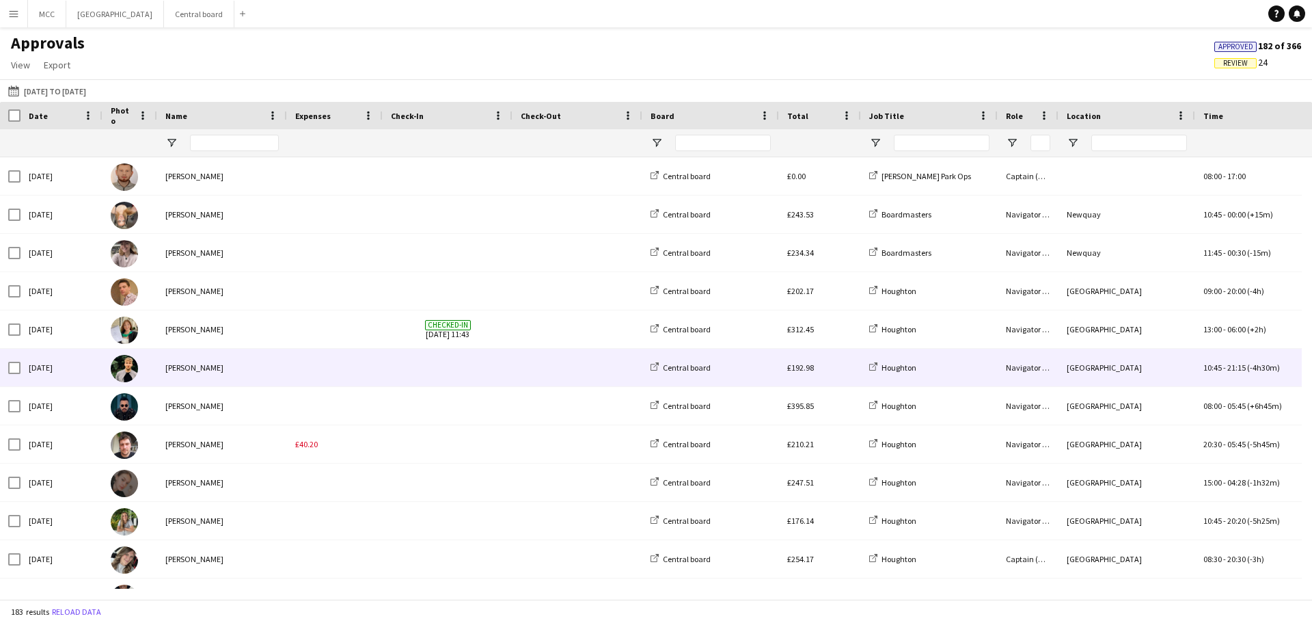
scroll to position [0, 15]
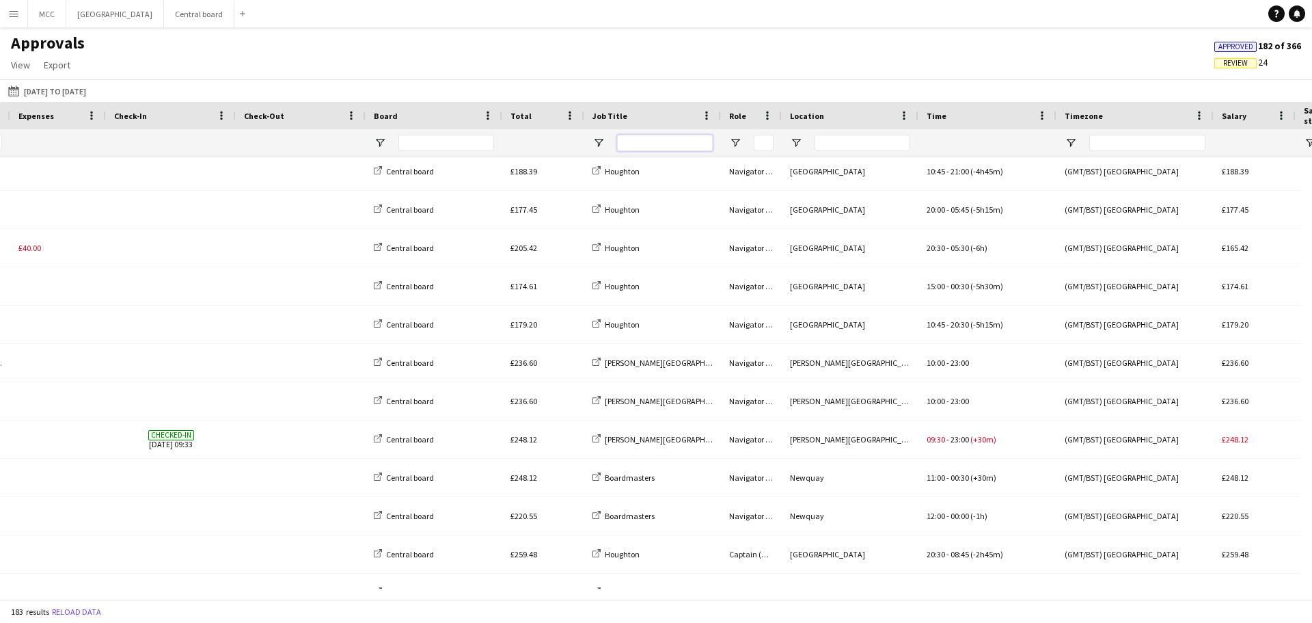
click at [654, 145] on input "Job Title Filter Input" at bounding box center [665, 143] width 96 height 16
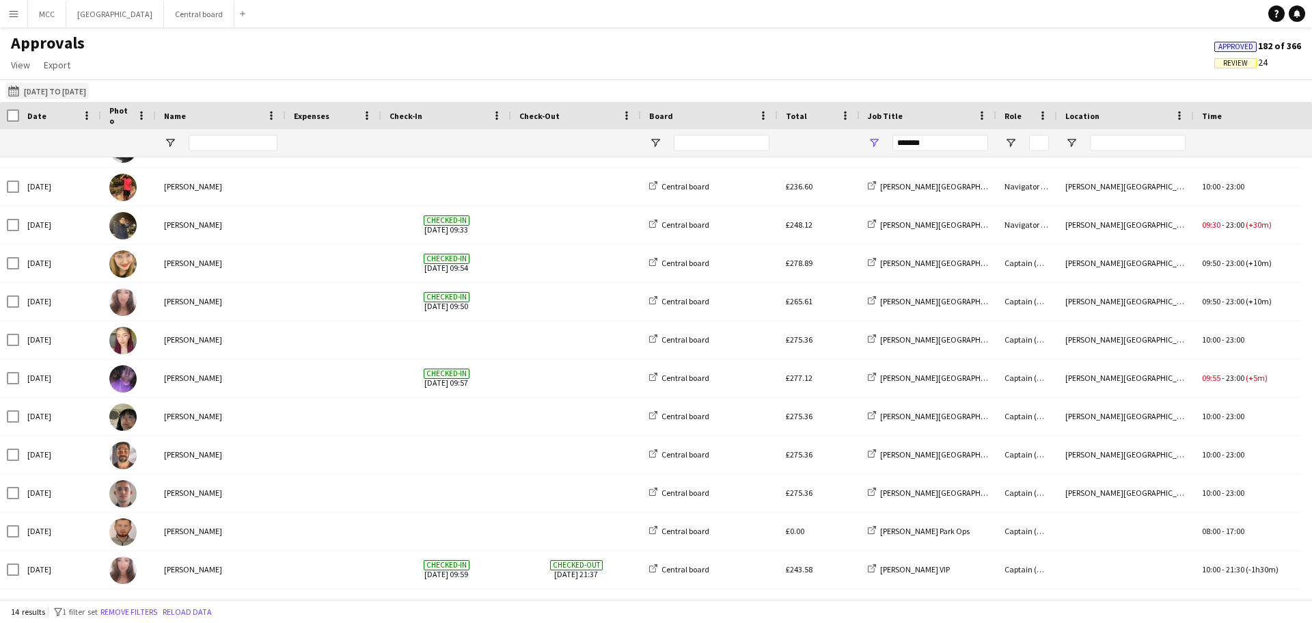
click at [27, 92] on button "[DATE] to [DATE] [DATE] to [DATE]" at bounding box center [46, 91] width 83 height 16
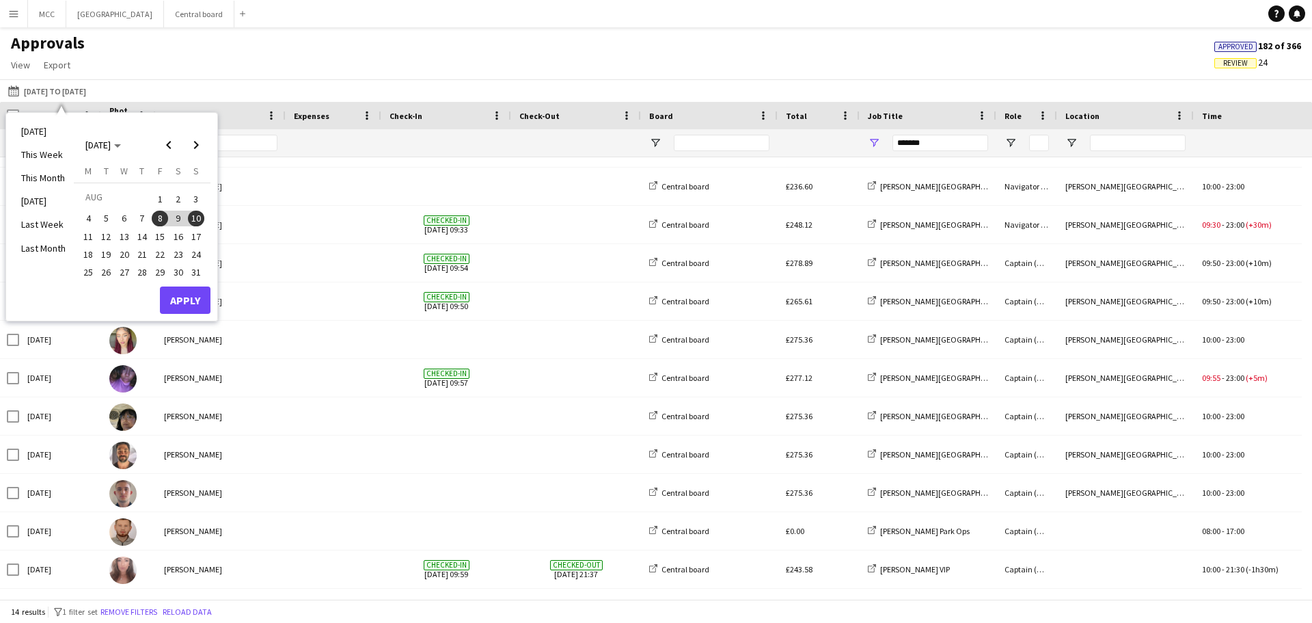
click at [148, 216] on span "7" at bounding box center [142, 218] width 16 height 16
click at [87, 234] on span "11" at bounding box center [88, 236] width 16 height 16
click at [196, 301] on button "Apply" at bounding box center [185, 299] width 51 height 27
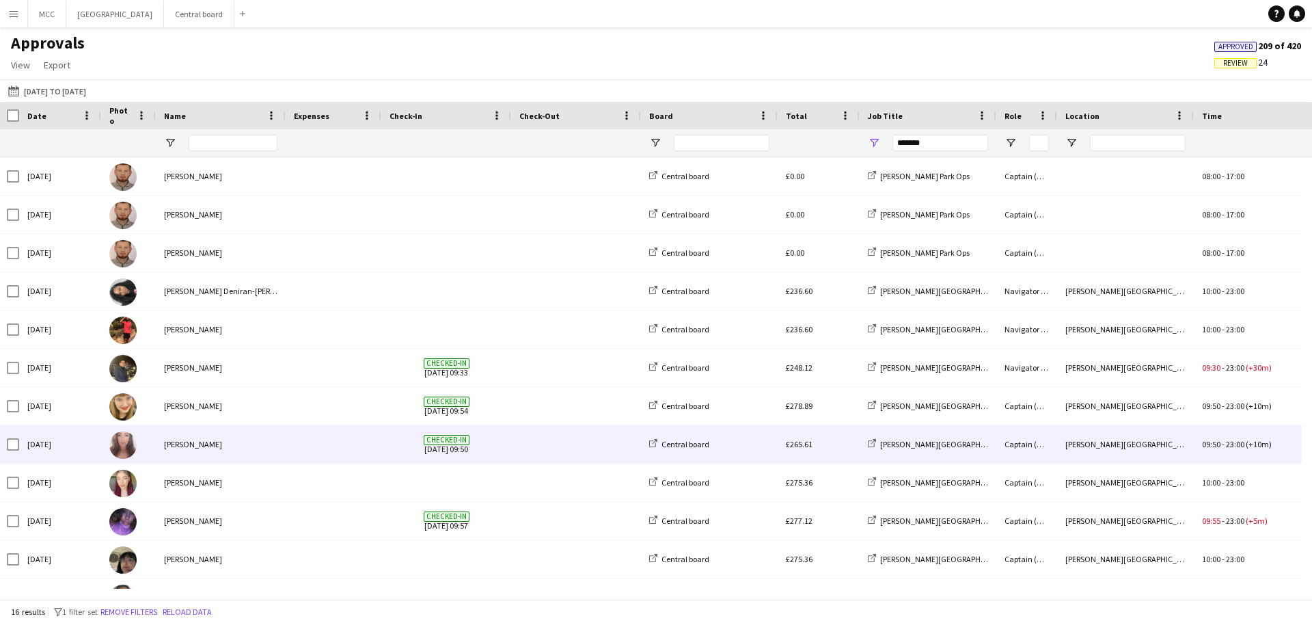
scroll to position [0, 0]
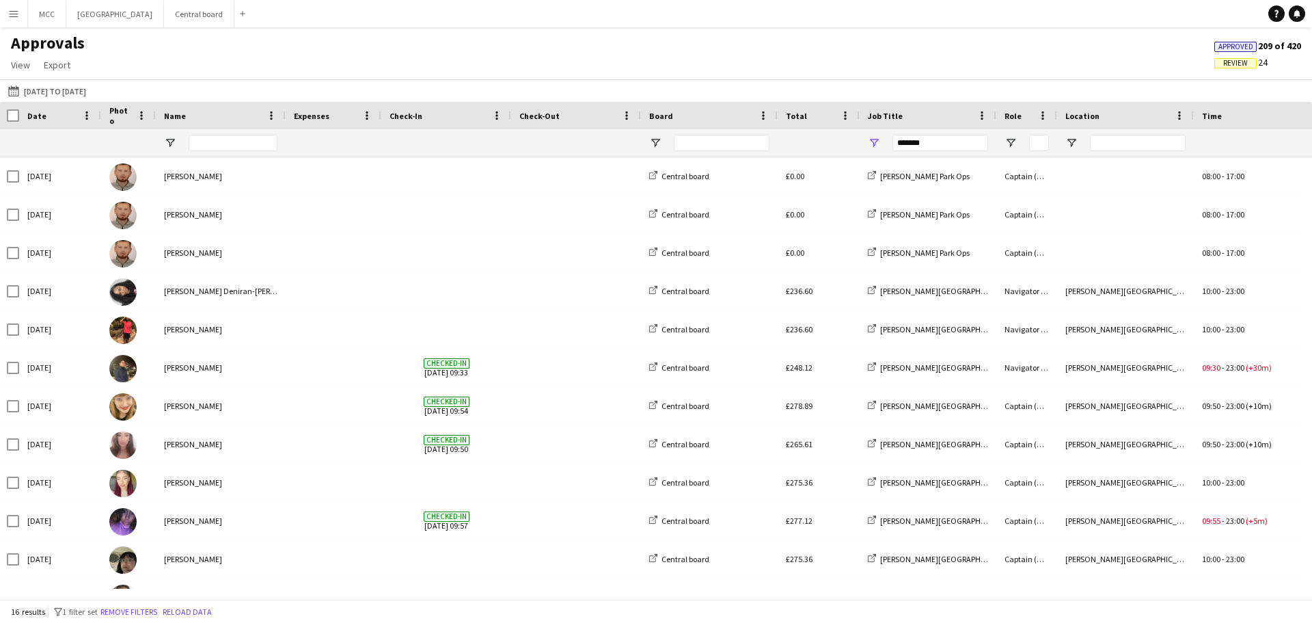
click at [340, 23] on app-navbar "Menu Boards Boards Boards All jobs Status Workforce Workforce My Workforce Recr…" at bounding box center [656, 13] width 1312 height 27
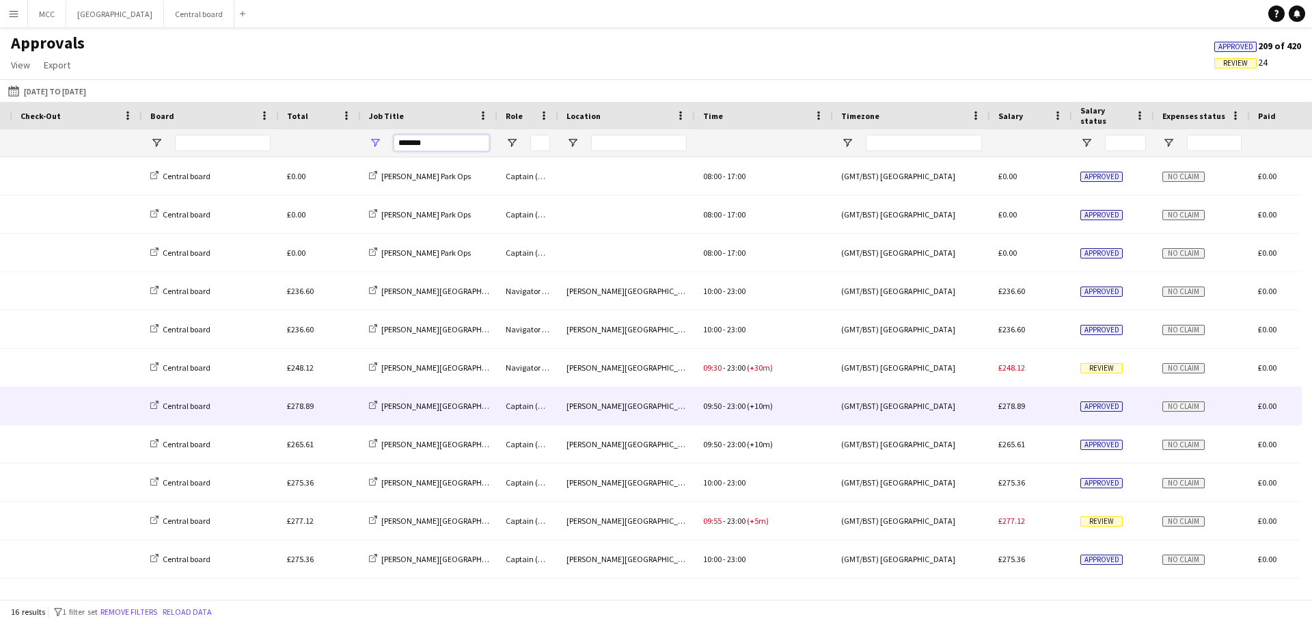
drag, startPoint x: 446, startPoint y: 146, endPoint x: 366, endPoint y: 146, distance: 80.0
click at [366, 146] on div "*******" at bounding box center [429, 142] width 137 height 27
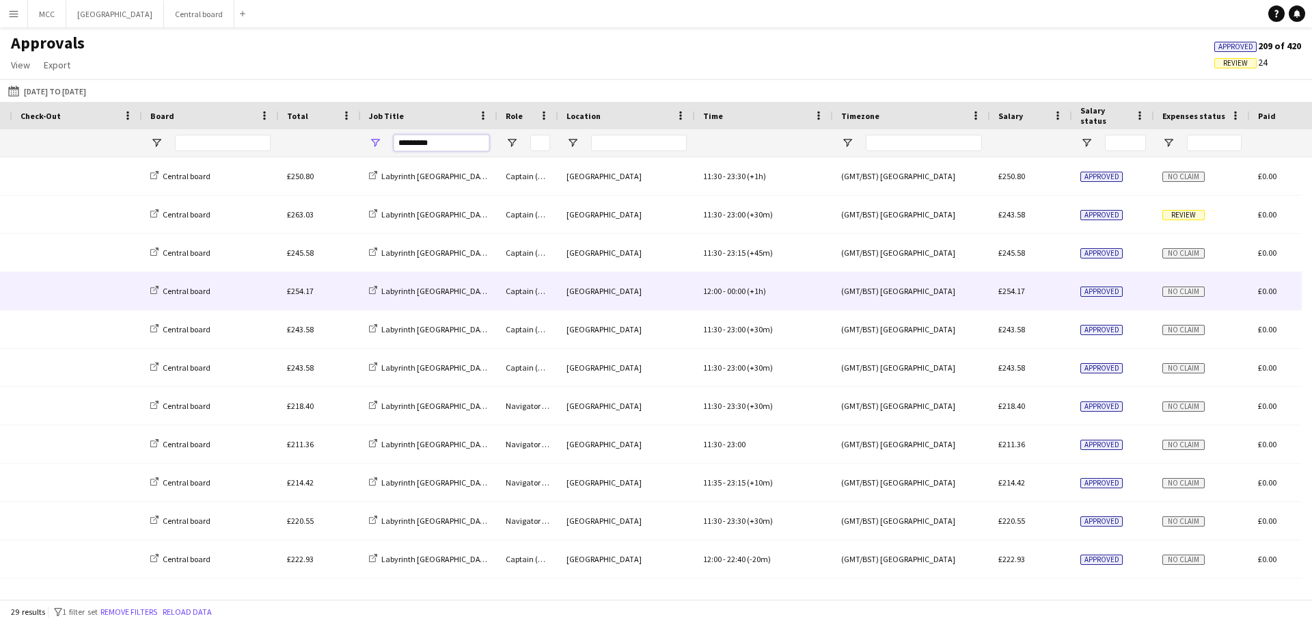
scroll to position [0, 418]
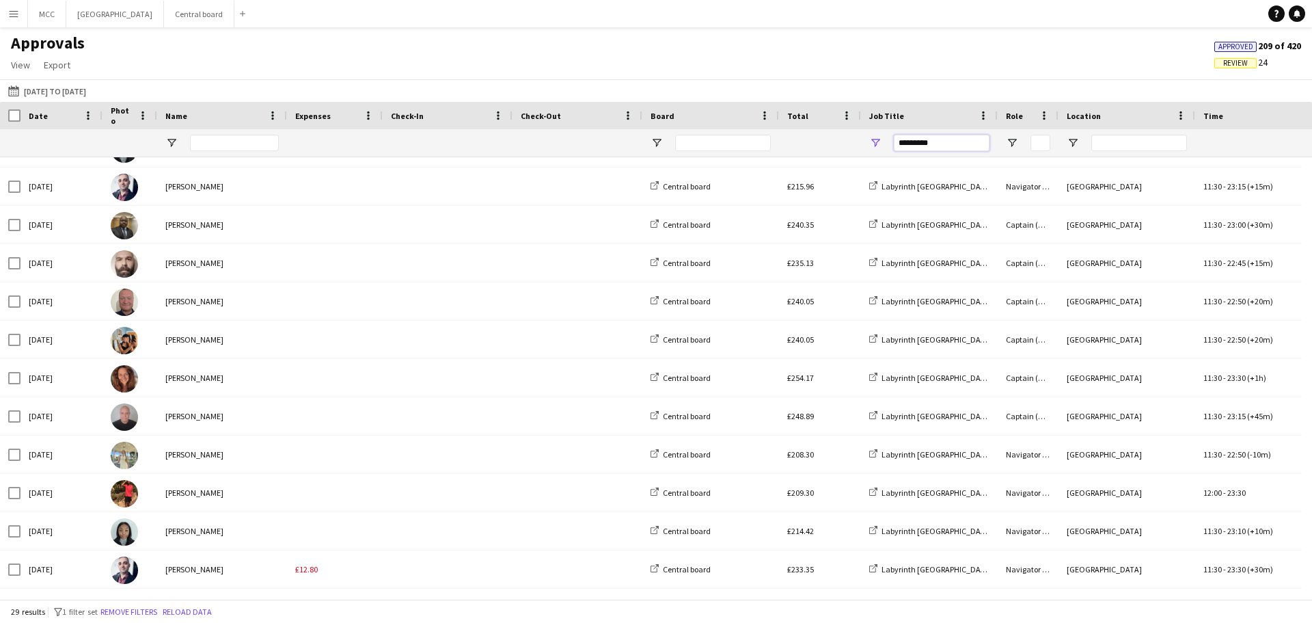
type input "*********"
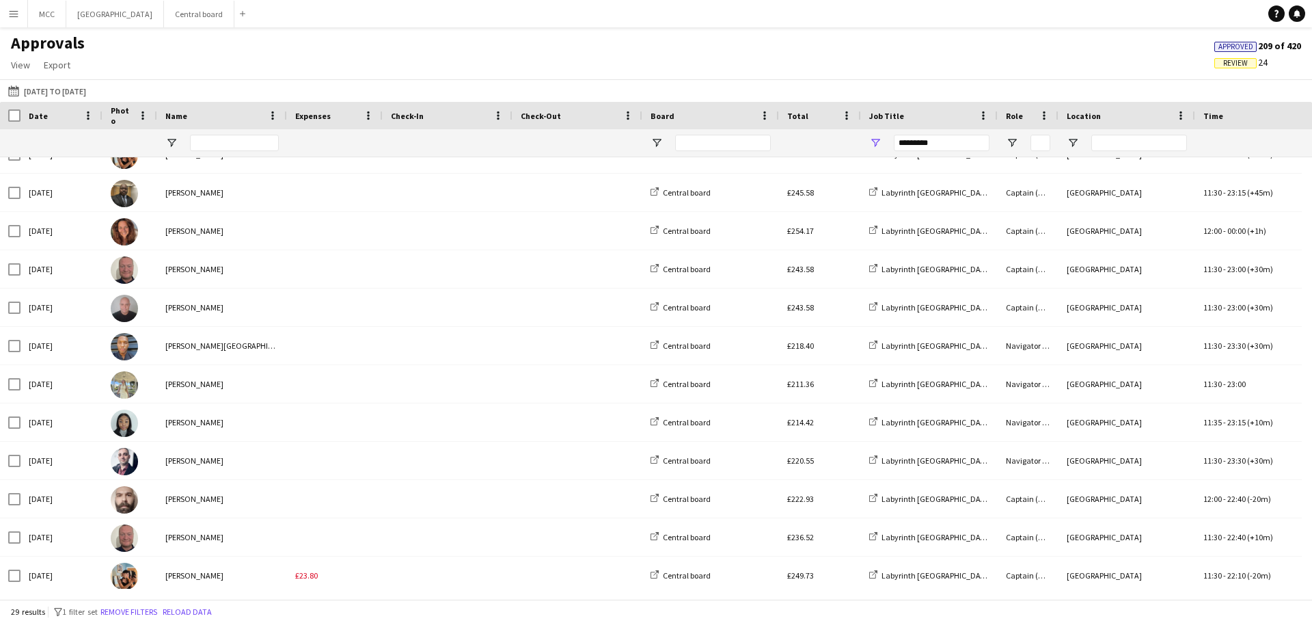
scroll to position [0, 0]
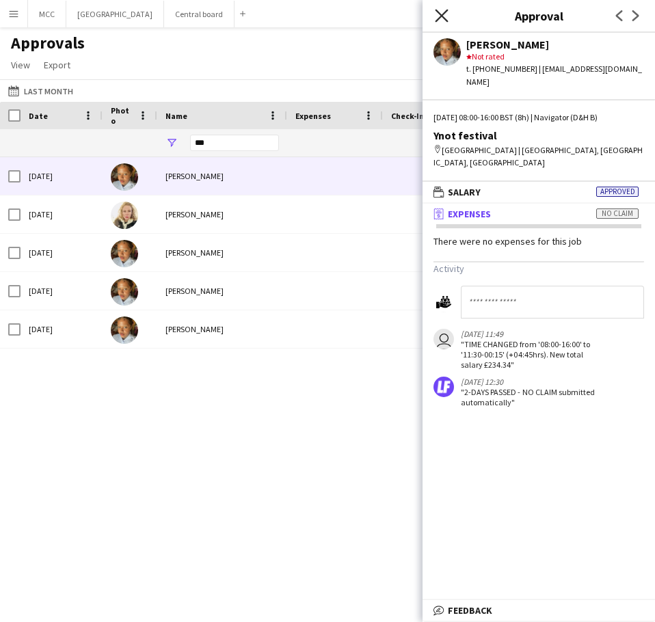
click at [439, 16] on icon "Close pop-in" at bounding box center [441, 15] width 13 height 13
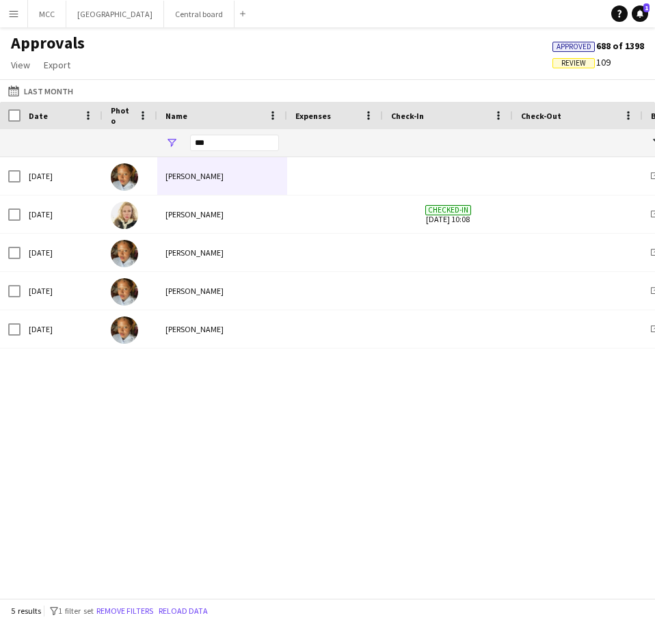
click at [329, 50] on div "Approvals View Customise view Customise filters Reset Filters Reset View Reset …" at bounding box center [327, 56] width 655 height 46
click at [644, 11] on span "1" at bounding box center [646, 7] width 6 height 9
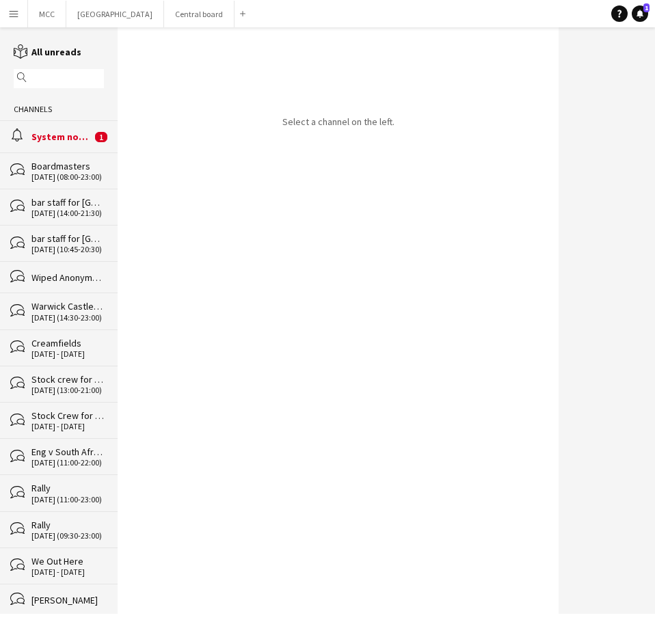
click at [68, 131] on div "System notifications" at bounding box center [61, 137] width 60 height 12
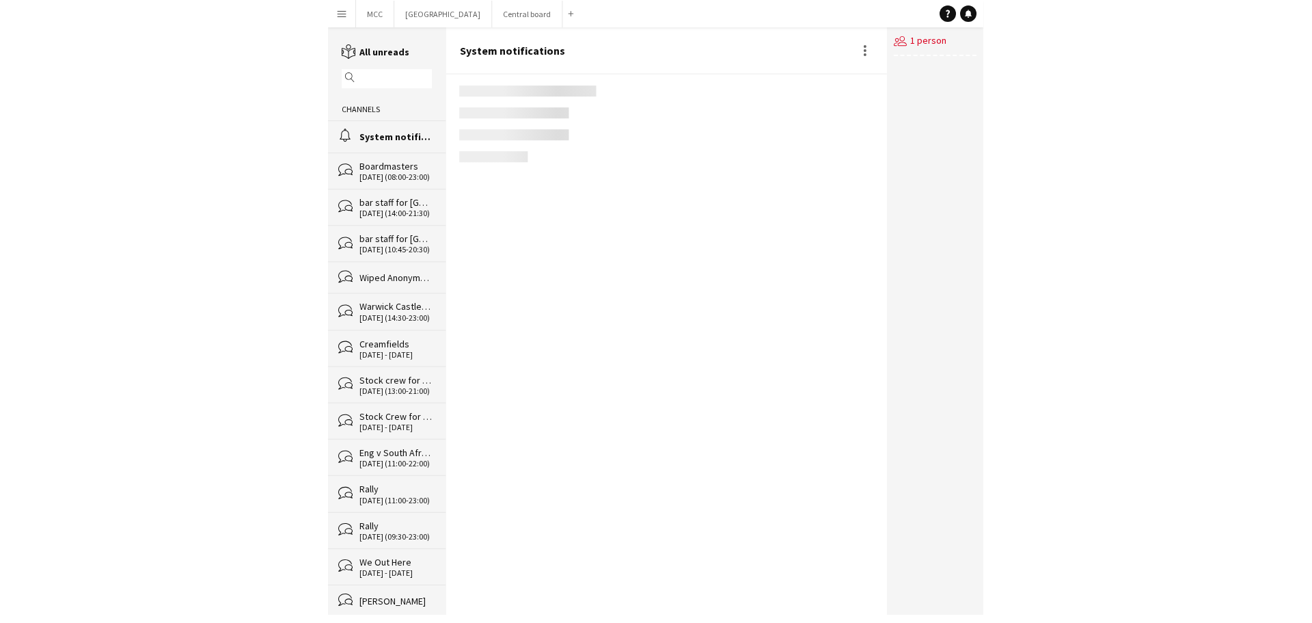
scroll to position [1989, 0]
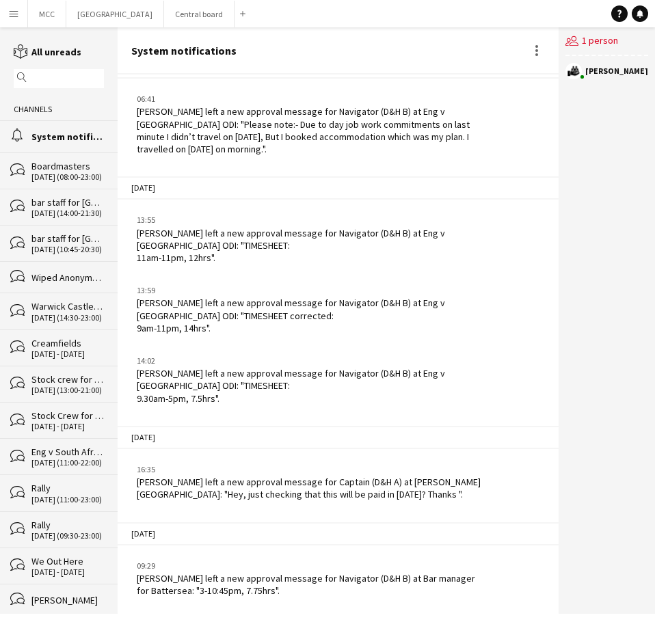
click at [323, 583] on div "[PERSON_NAME] left a new approval message for Navigator (D&H B) at Bar manager …" at bounding box center [310, 584] width 346 height 25
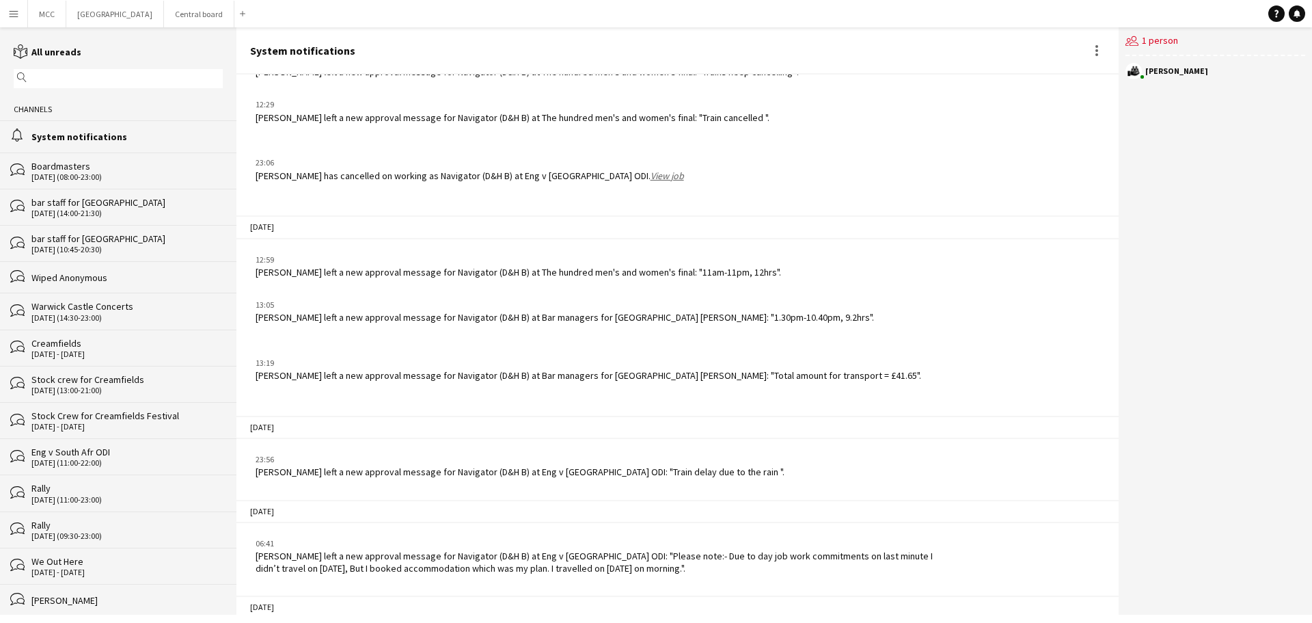
scroll to position [4121, 0]
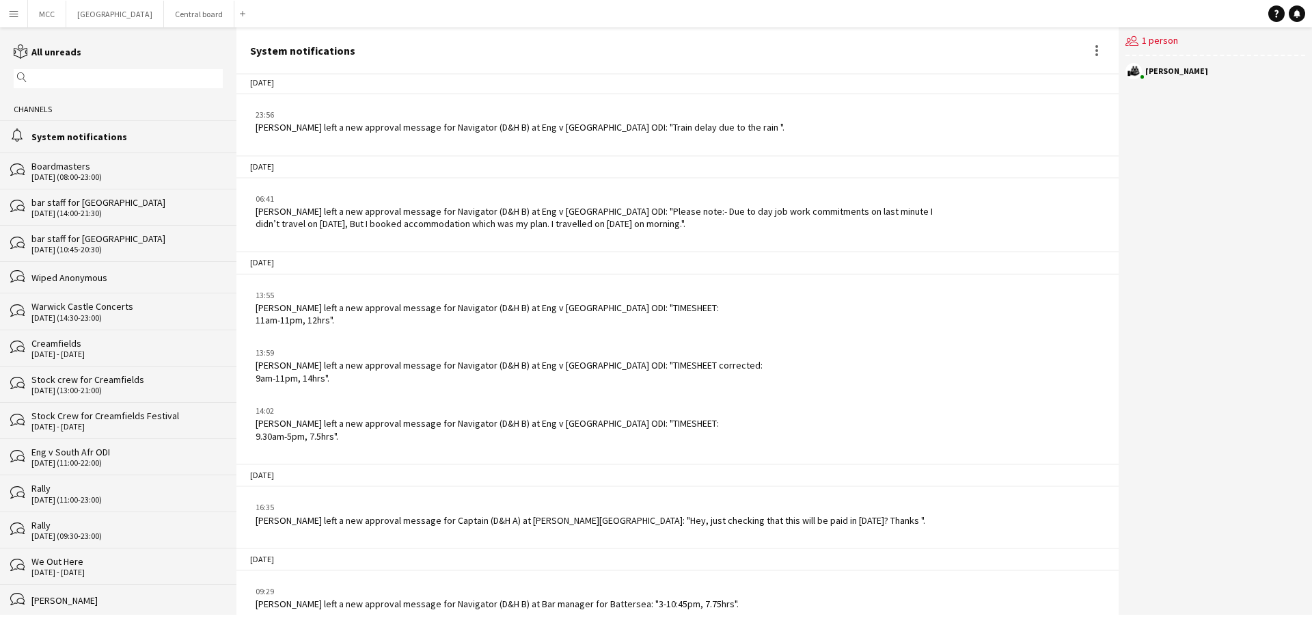
click at [654, 251] on div "[DATE]" at bounding box center [677, 262] width 882 height 23
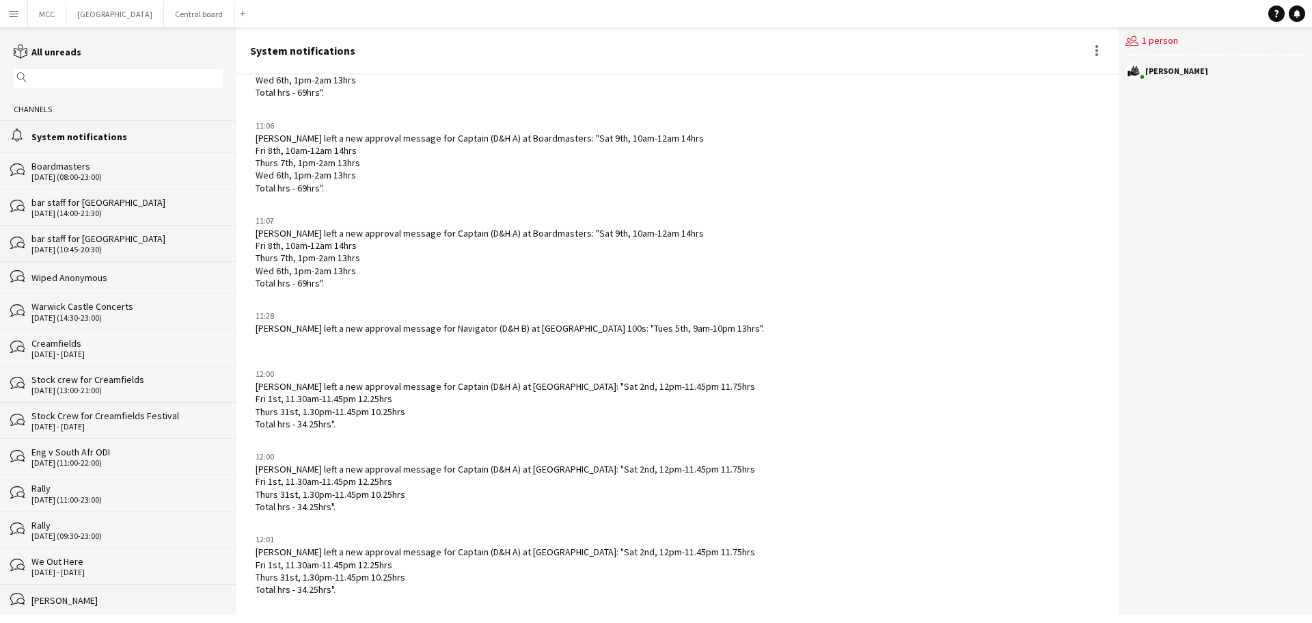
scroll to position [0, 0]
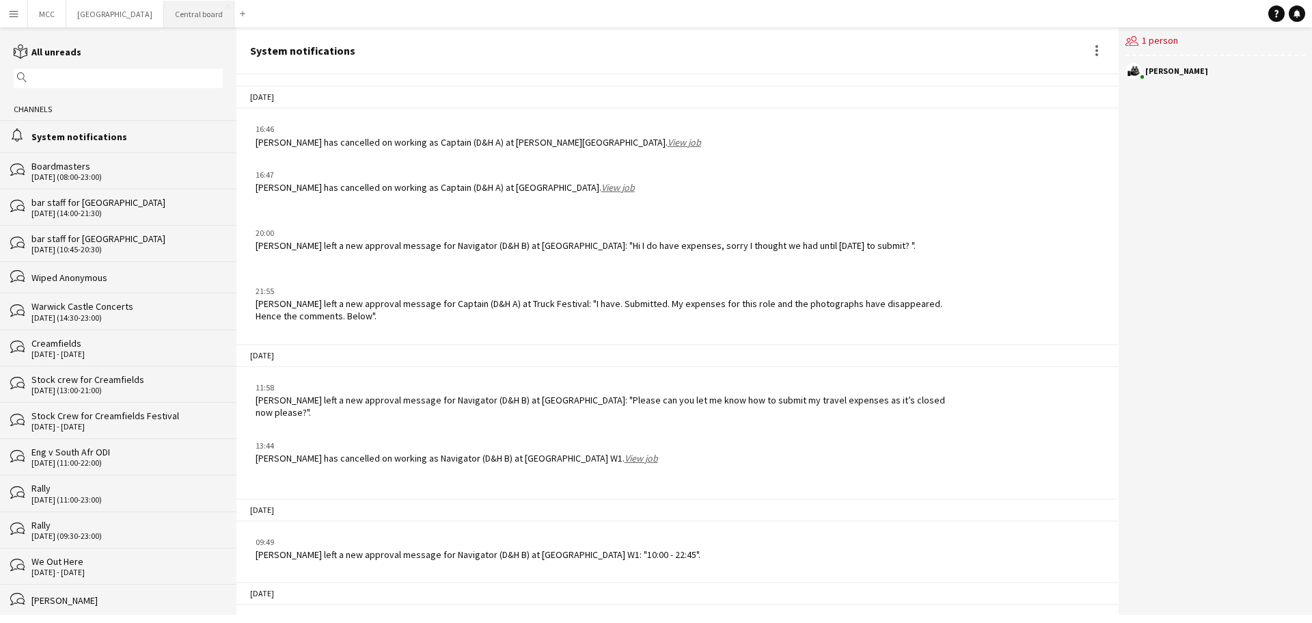
click at [215, 13] on button "Central board Close" at bounding box center [199, 14] width 70 height 27
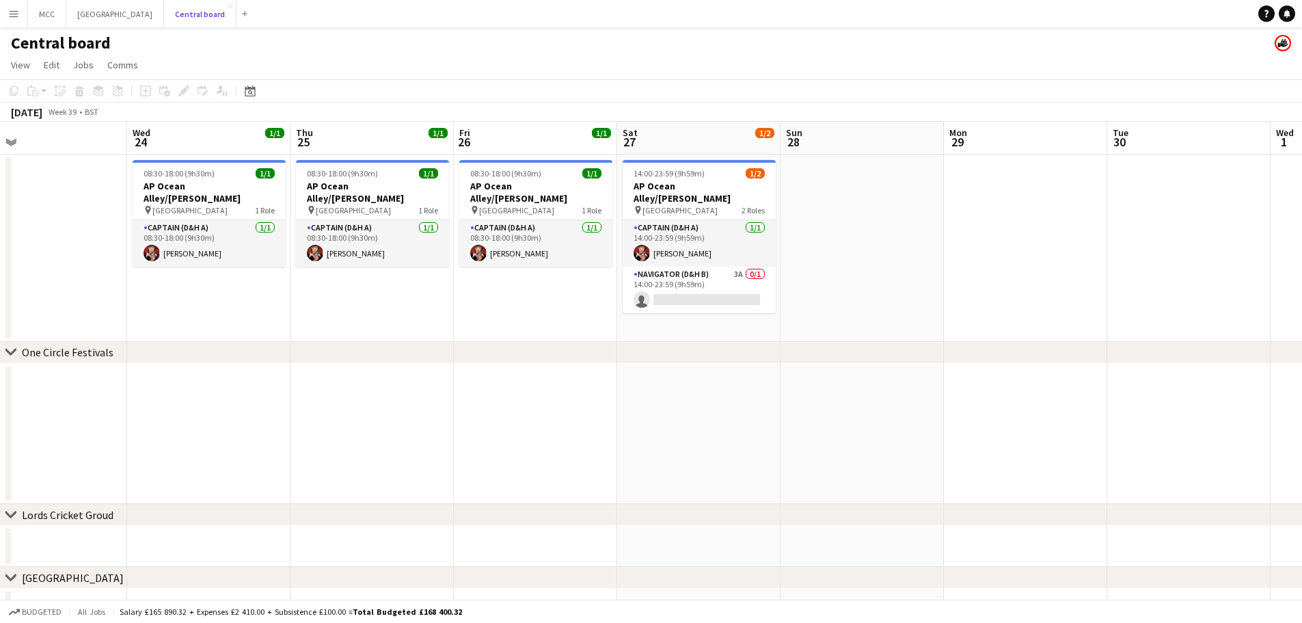
scroll to position [0, 527]
click at [654, 270] on app-card-role "Navigator (D&H B) 3A 0/1 14:00-23:59 (9h59m) single-neutral-actions" at bounding box center [698, 290] width 153 height 46
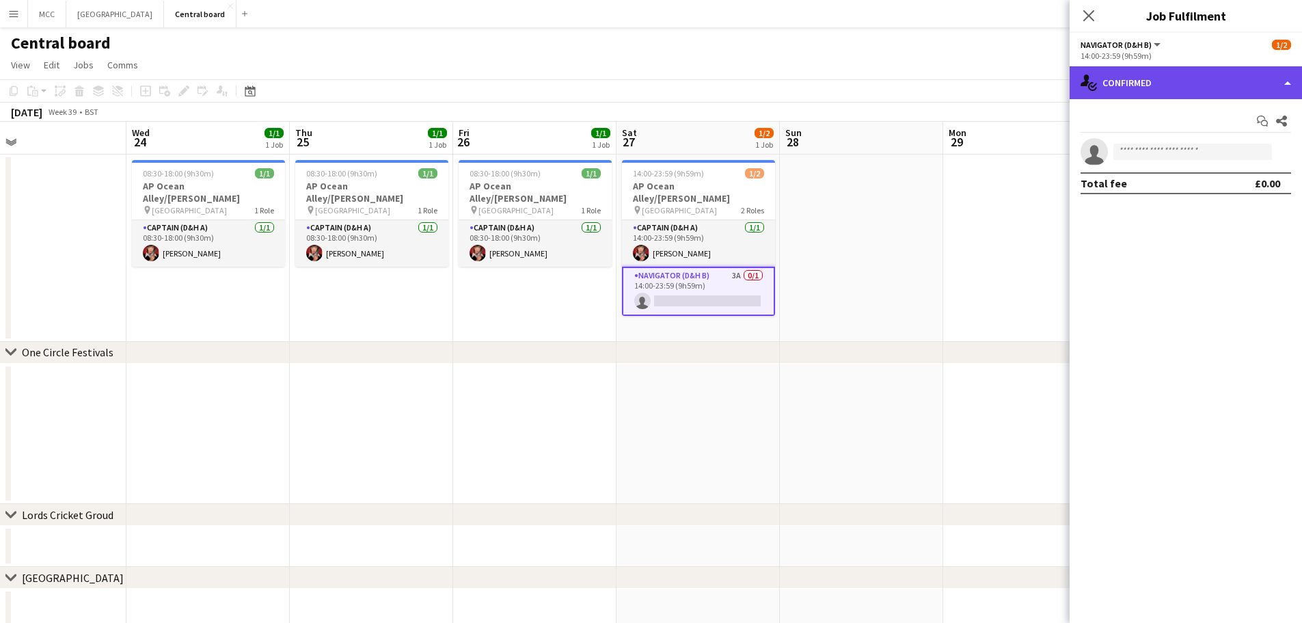
click at [654, 79] on div "single-neutral-actions-check-2 Confirmed" at bounding box center [1185, 82] width 232 height 33
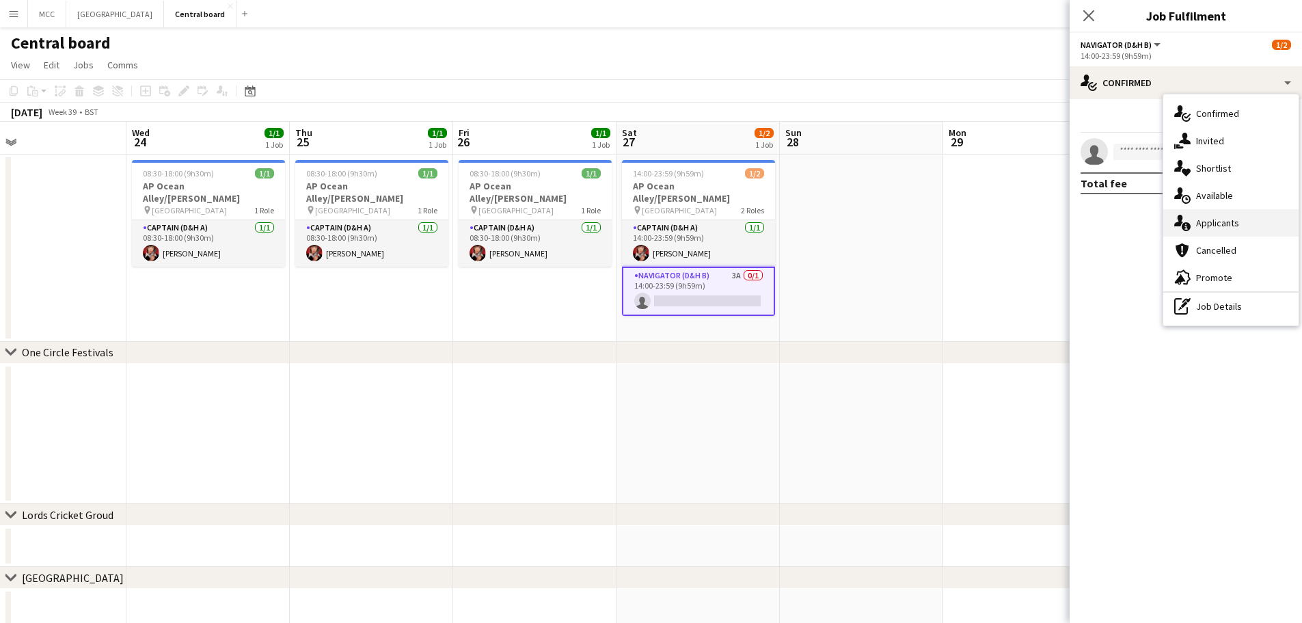
click at [654, 223] on span "Applicants" at bounding box center [1217, 223] width 43 height 12
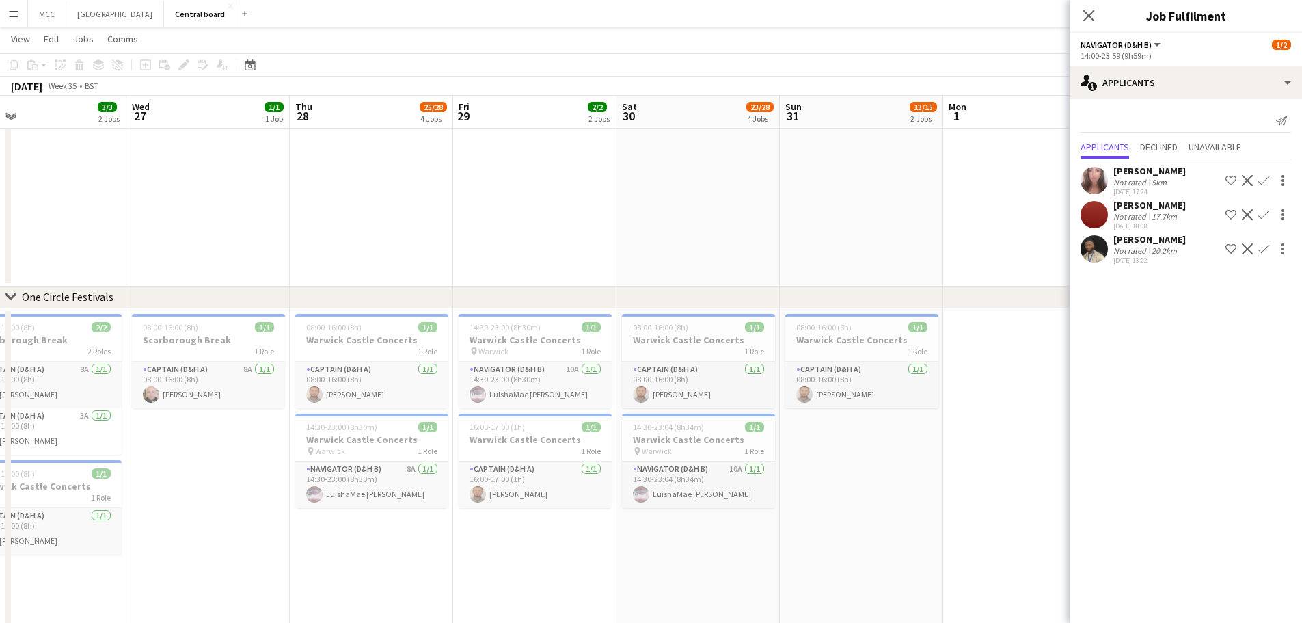
scroll to position [53, 0]
